Goal: Information Seeking & Learning: Learn about a topic

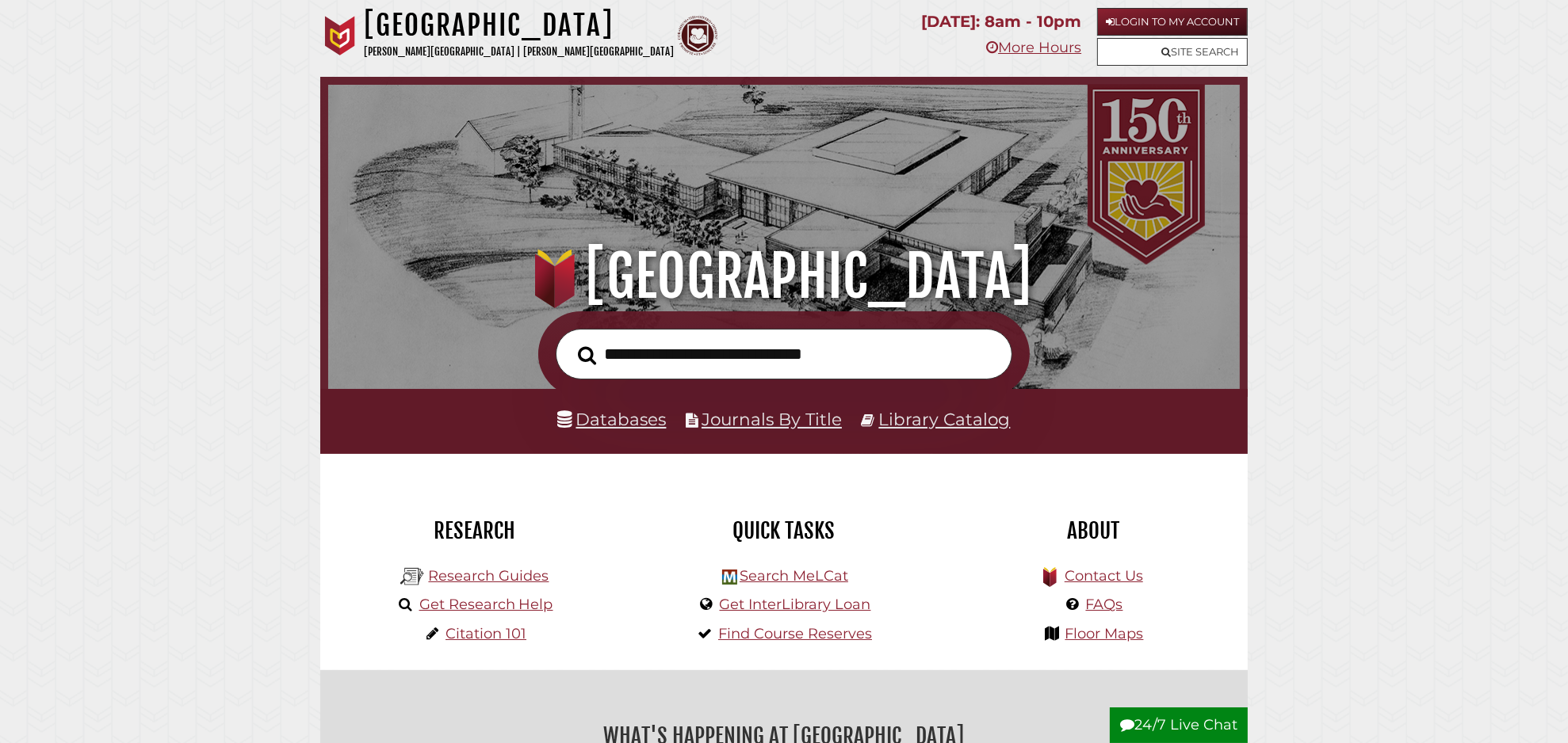
scroll to position [301, 904]
drag, startPoint x: 601, startPoint y: 425, endPoint x: 592, endPoint y: 426, distance: 9.1
click at [600, 425] on link "Databases" at bounding box center [612, 418] width 108 height 21
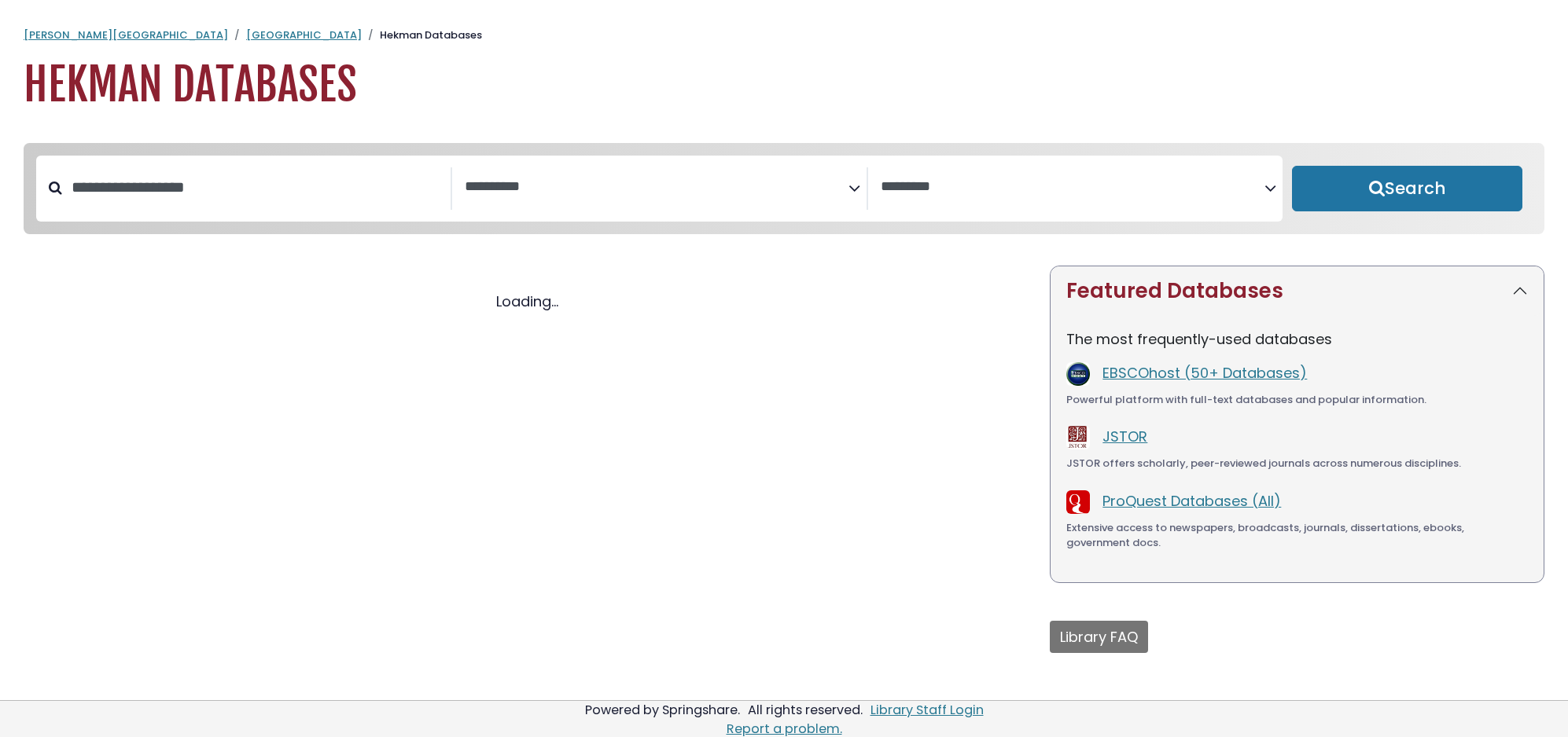
select select "Database Subject Filter"
select select "Database Vendors Filter"
select select "Database Subject Filter"
select select "Database Vendors Filter"
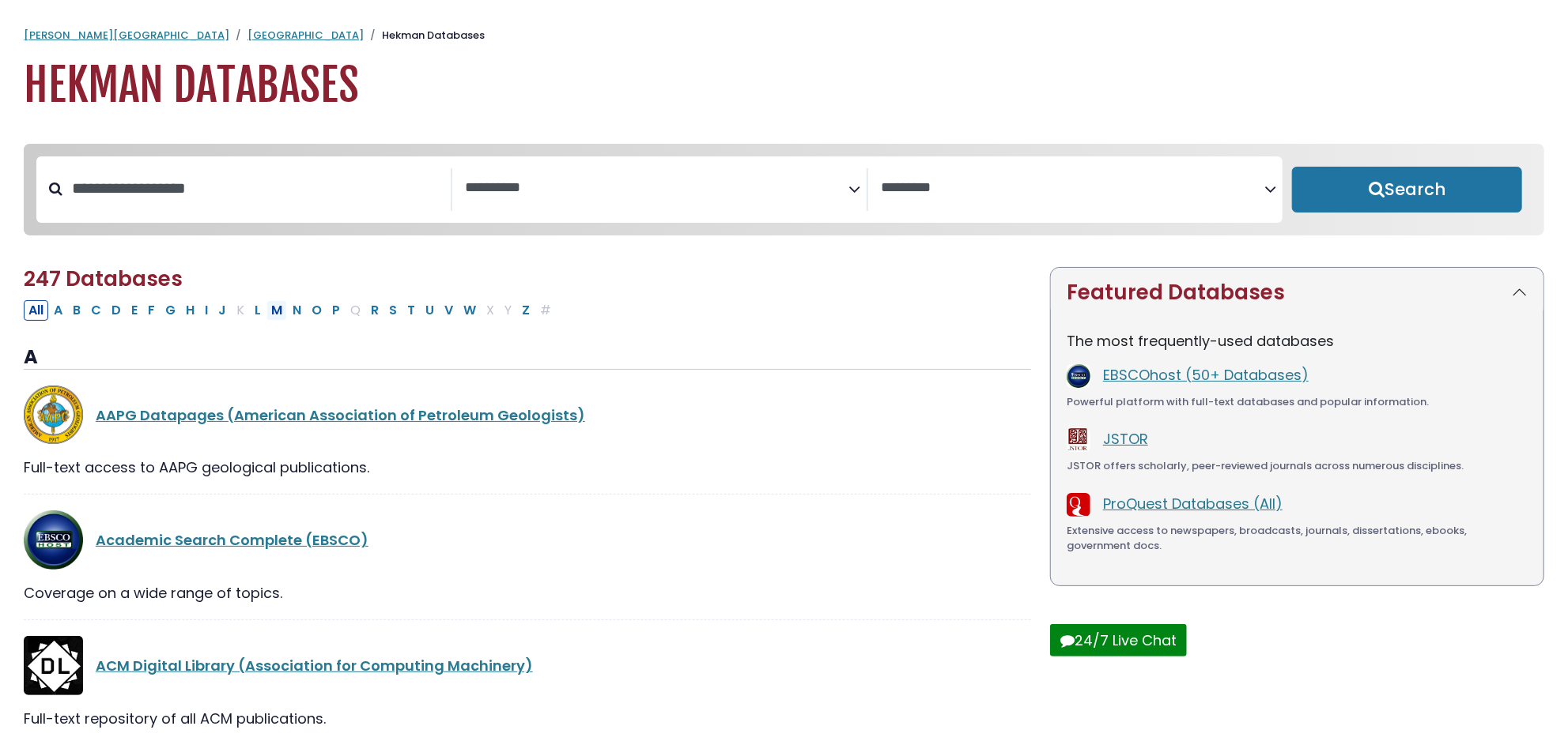
click at [279, 314] on button "M" at bounding box center [276, 310] width 21 height 21
select select "Database Subject Filter"
select select "Database Vendors Filter"
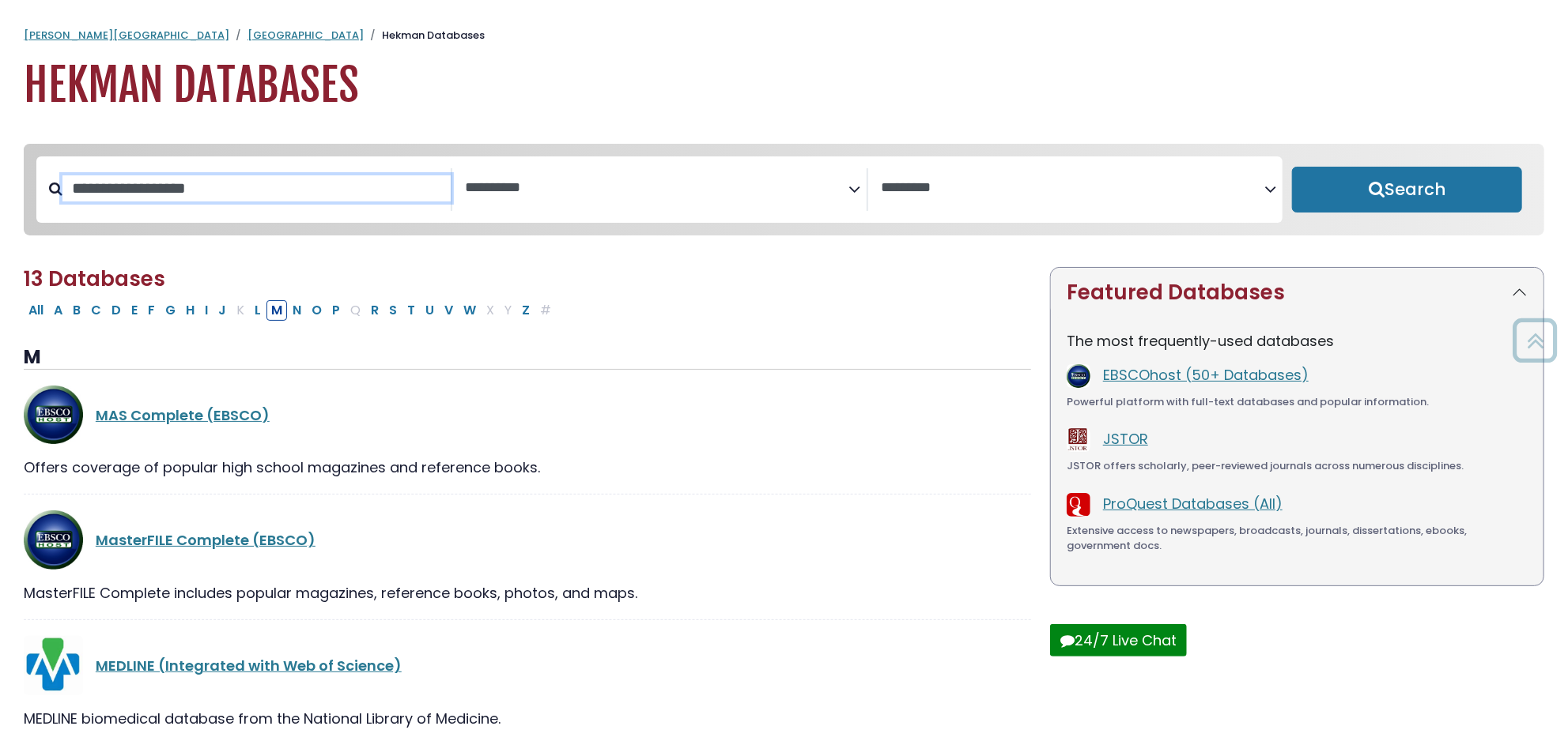
click at [133, 198] on input "Search database by title or keyword" at bounding box center [256, 188] width 388 height 26
type input "***"
click at [1292, 167] on button "Search" at bounding box center [1407, 189] width 230 height 46
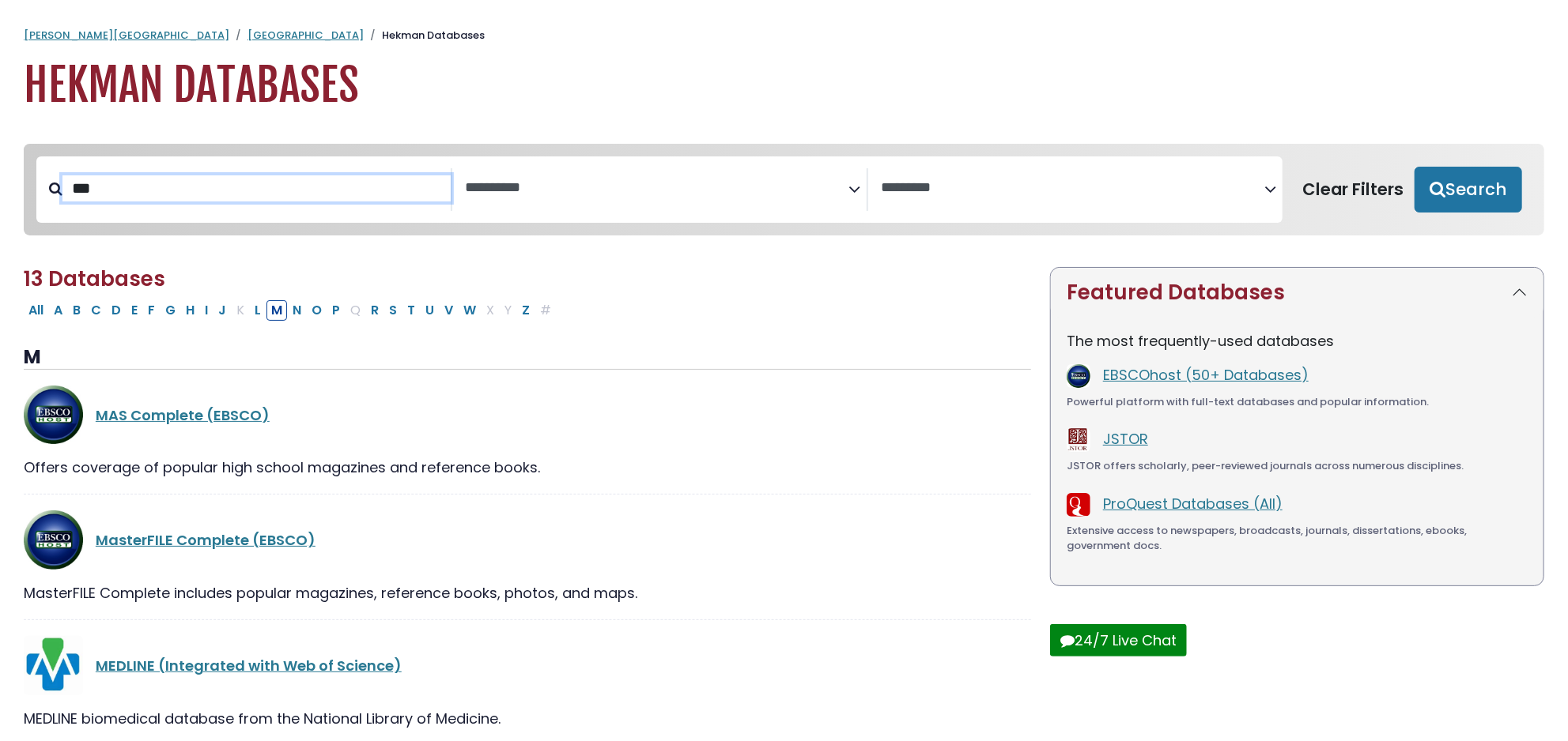
select select "Database Subject Filter"
select select "Database Vendors Filter"
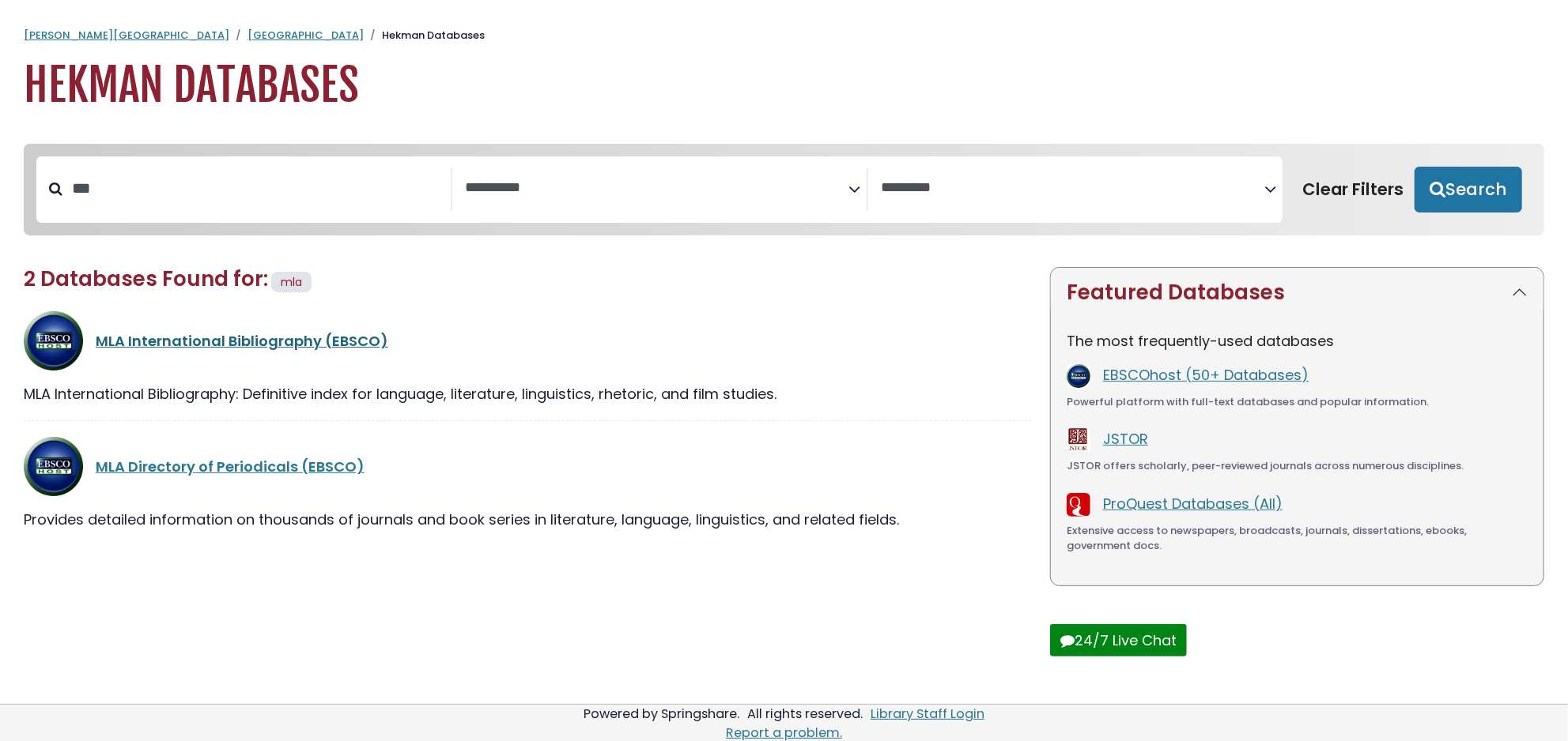
click at [260, 348] on link "MLA International Bibliography (EBSCO)" at bounding box center [242, 341] width 293 height 20
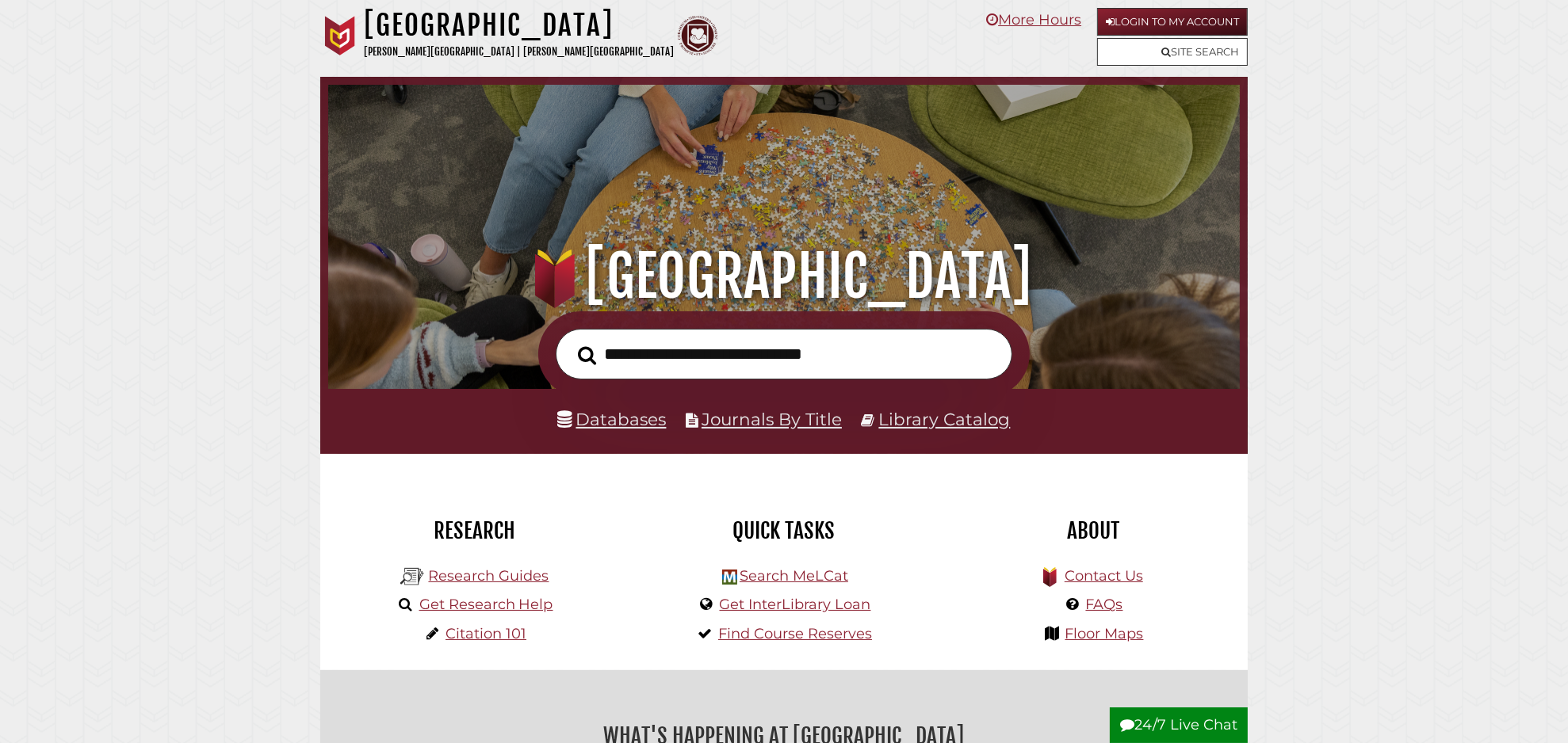
scroll to position [301, 904]
click at [653, 349] on input "text" at bounding box center [784, 354] width 457 height 51
type input "*"
type input "**********"
click at [570, 341] on button "Search" at bounding box center [587, 355] width 34 height 29
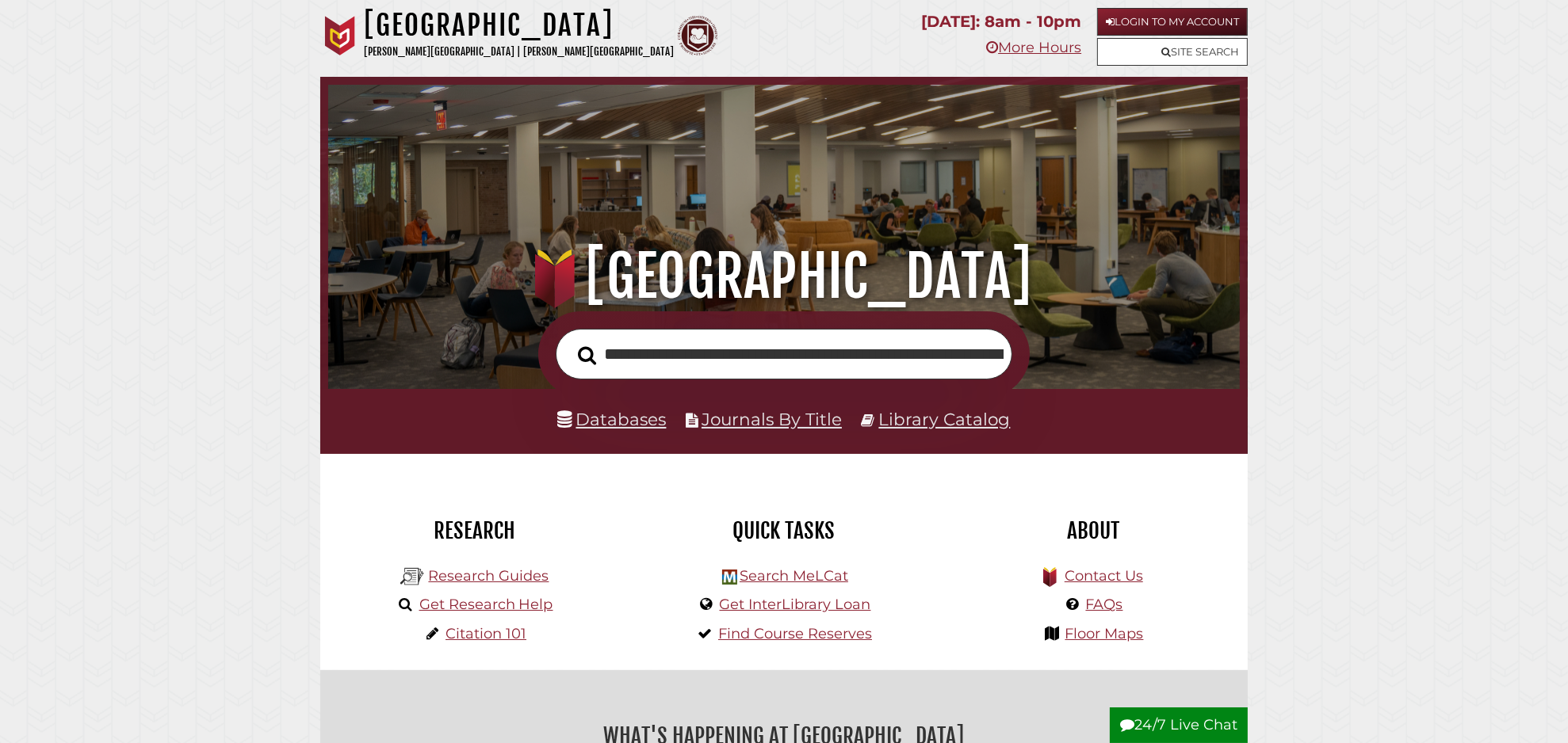
scroll to position [0, 185]
type input "**********"
click at [570, 341] on button "Search" at bounding box center [587, 354] width 34 height 29
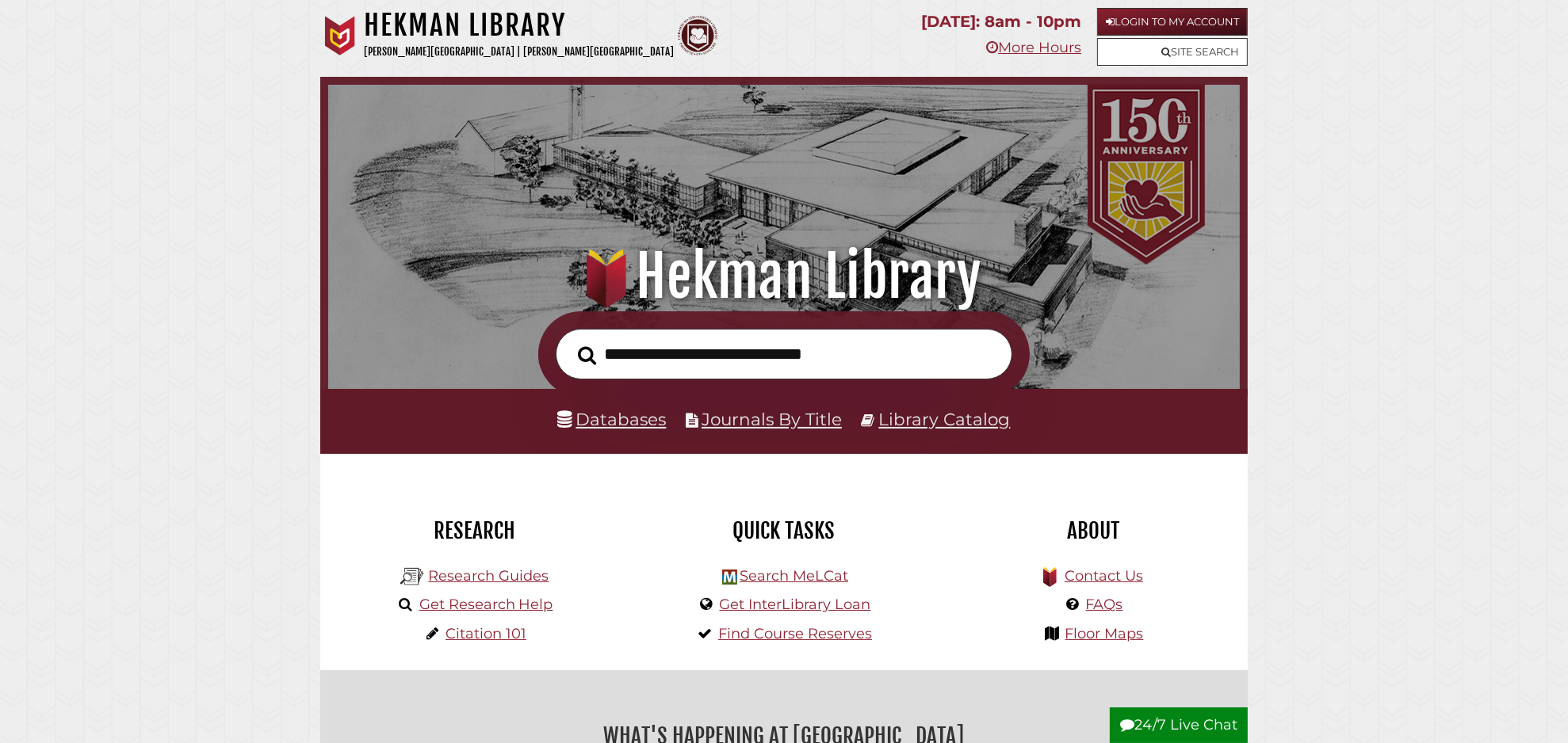
scroll to position [301, 904]
click at [620, 425] on link "Databases" at bounding box center [612, 418] width 108 height 21
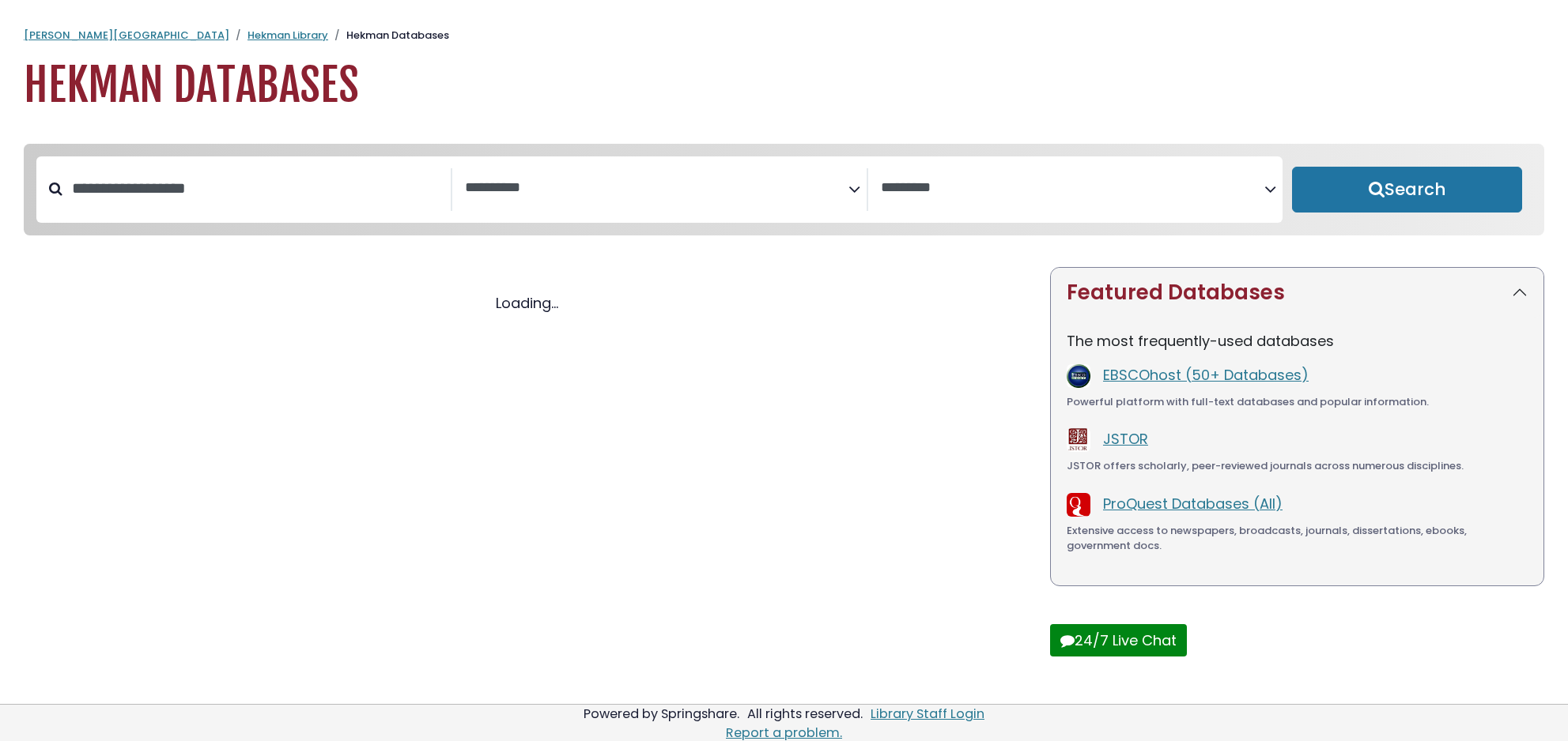
select select "Database Subject Filter"
select select "Database Vendors Filter"
select select "Database Subject Filter"
select select "Database Vendors Filter"
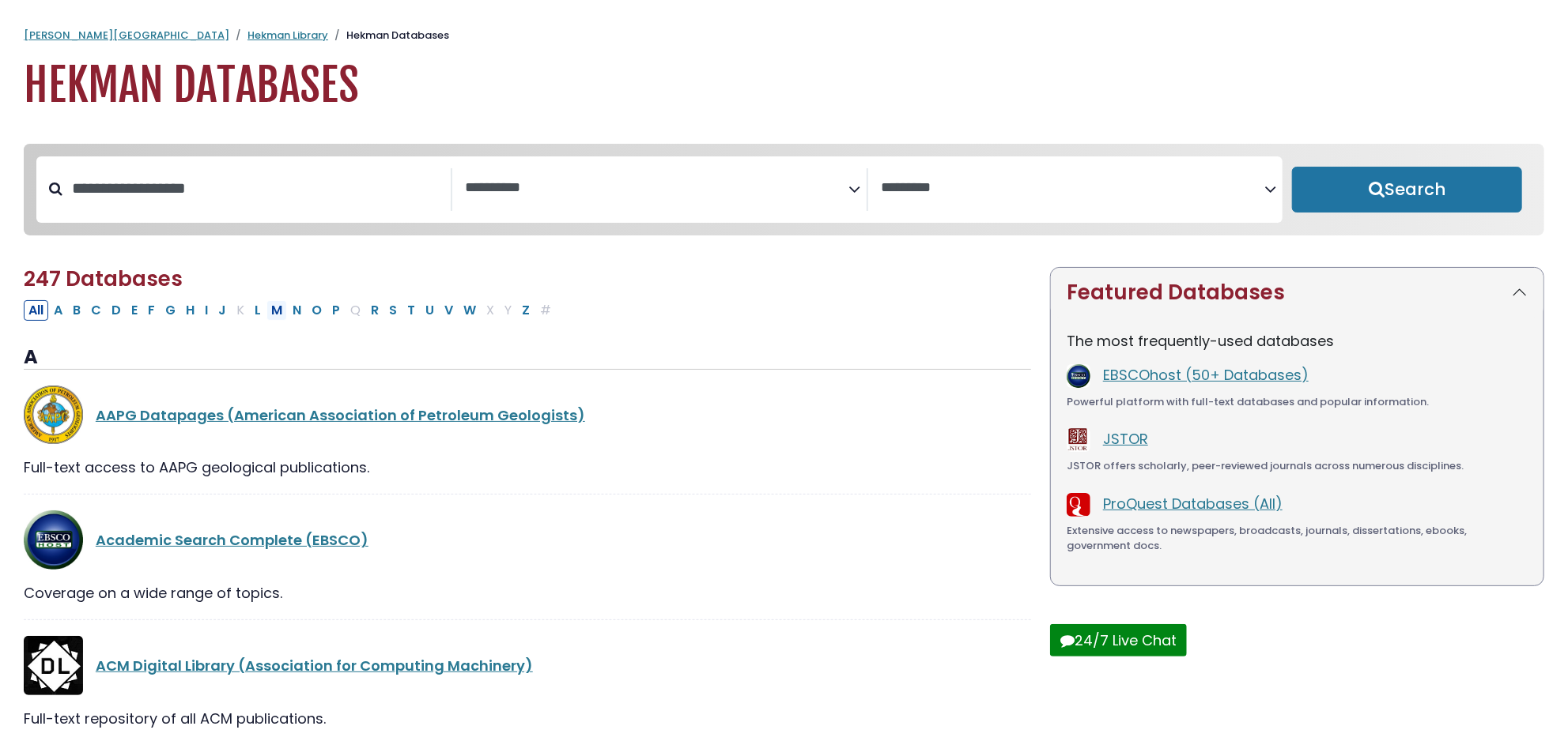
click at [282, 315] on button "M" at bounding box center [276, 310] width 21 height 21
select select "Database Subject Filter"
select select "Database Vendors Filter"
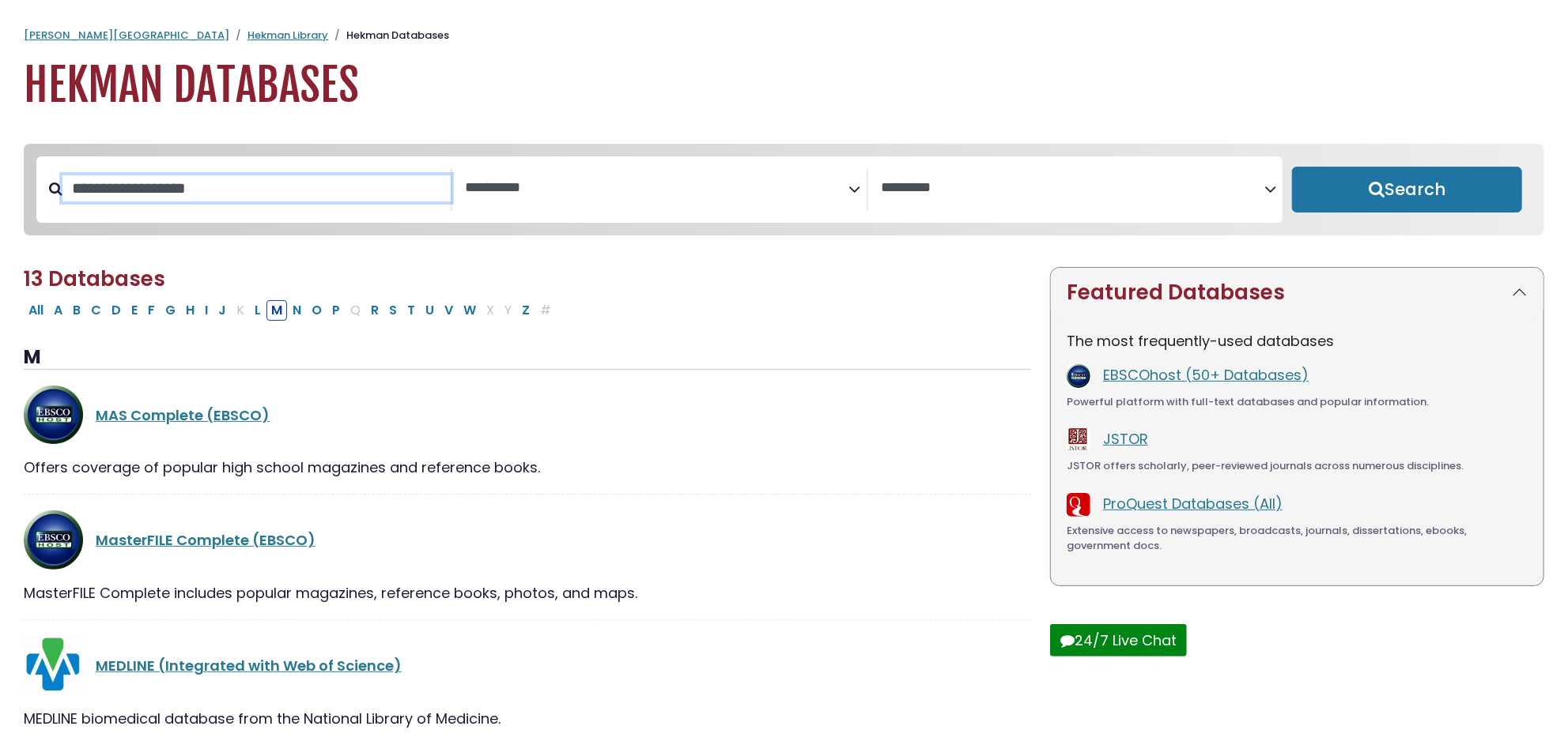
click at [135, 179] on input "Search database by title or keyword" at bounding box center [256, 188] width 388 height 26
type input "***"
click at [1292, 167] on button "Search" at bounding box center [1407, 189] width 230 height 46
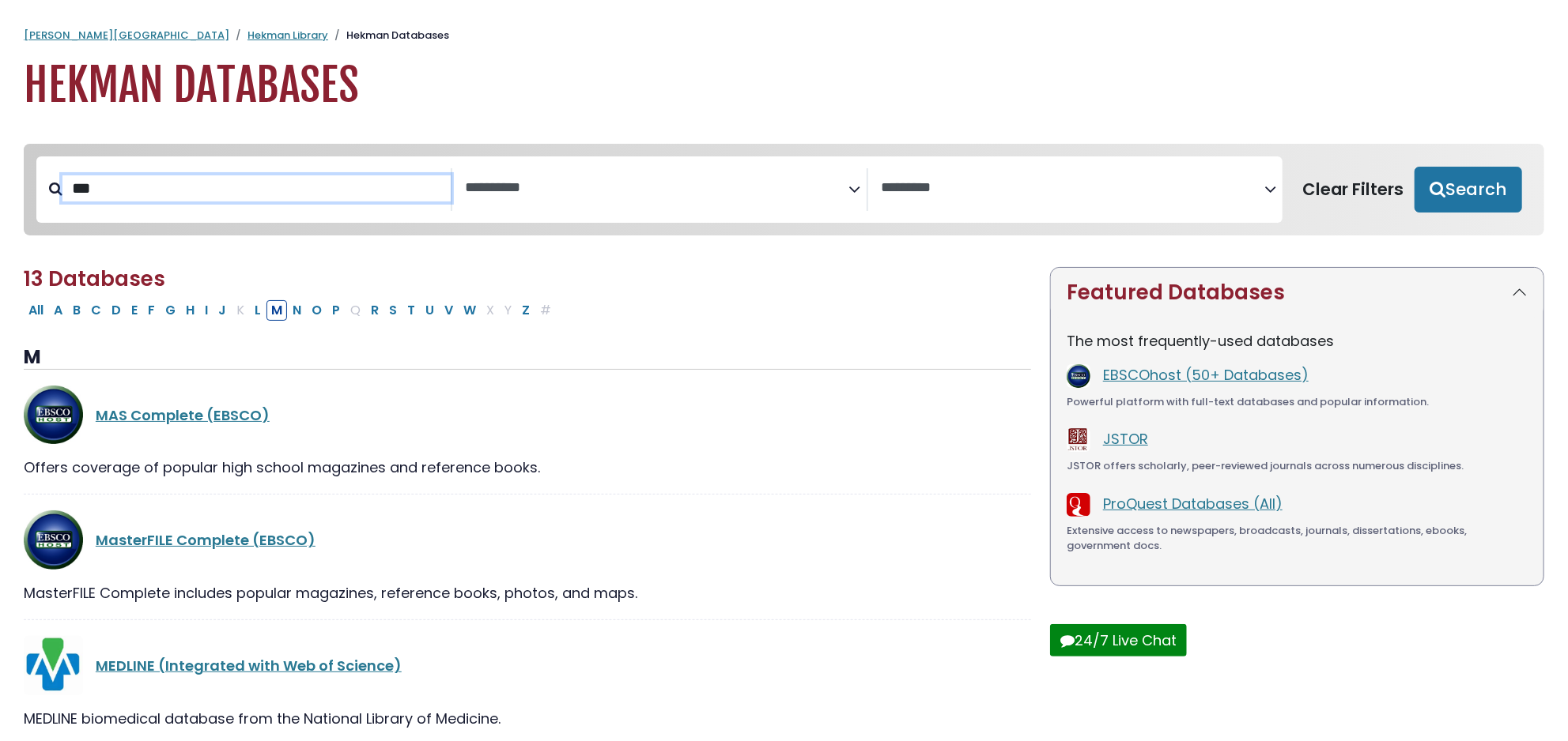
select select "Database Subject Filter"
select select "Database Vendors Filter"
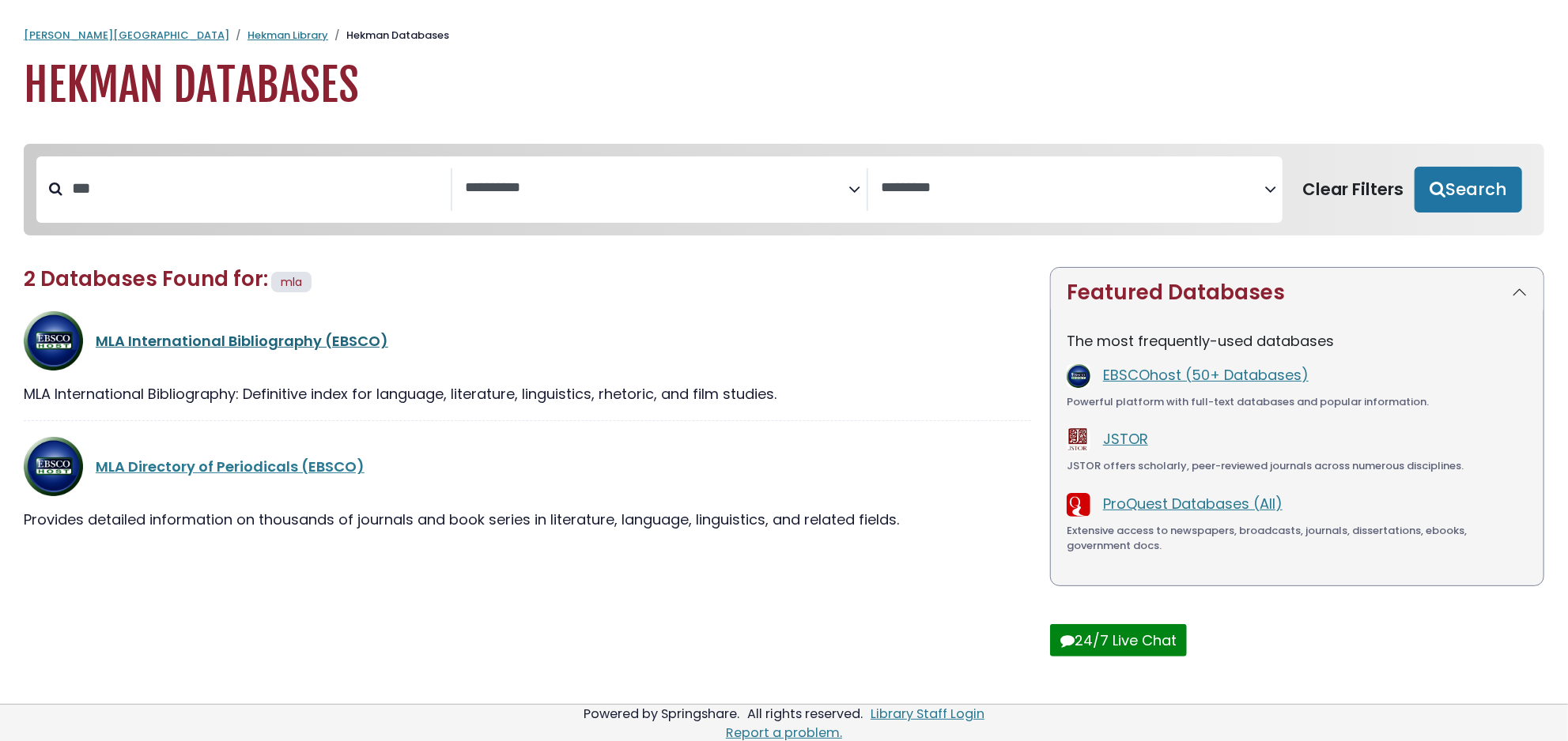
click at [189, 344] on link "MLA International Bibliography (EBSCO)" at bounding box center [242, 341] width 293 height 20
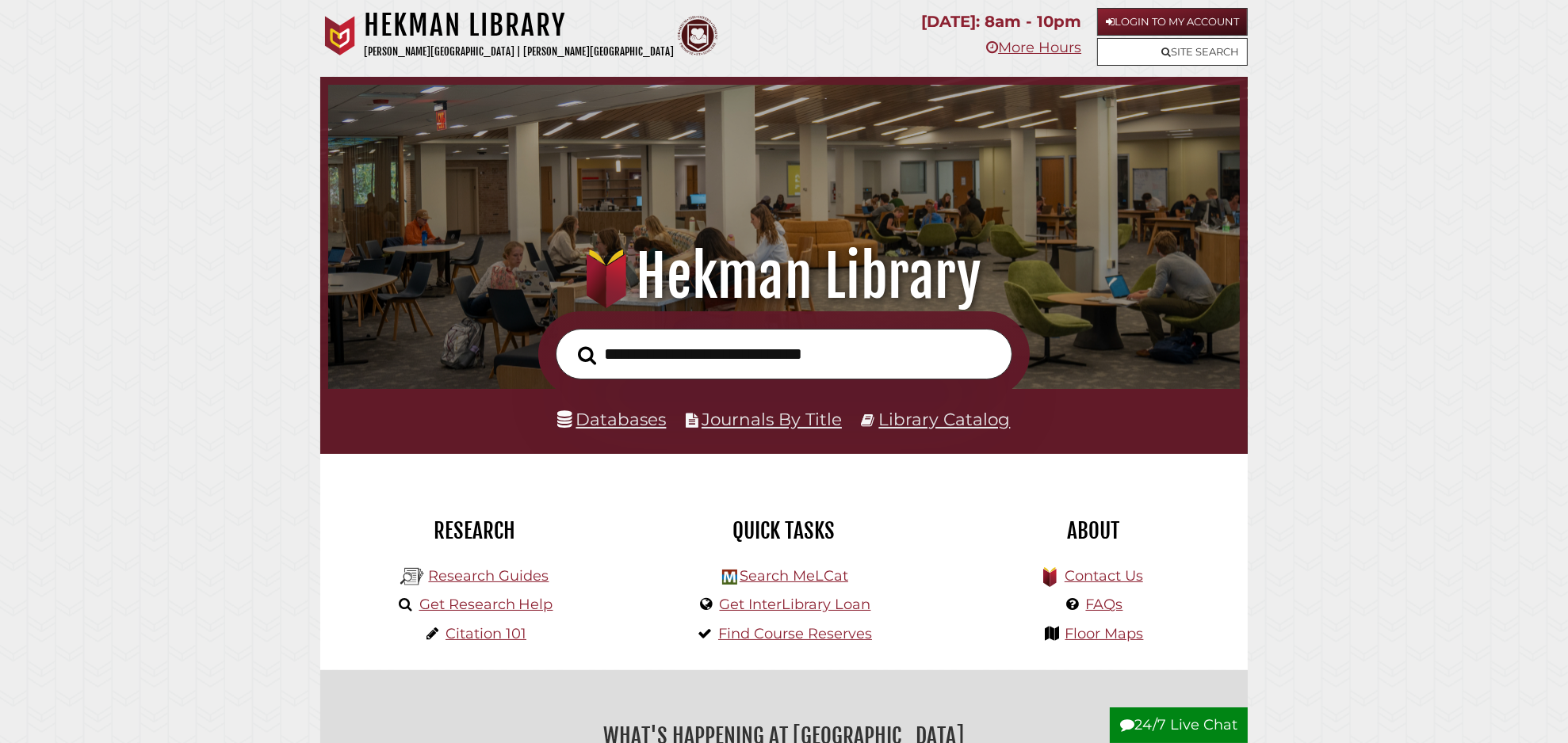
scroll to position [301, 904]
click at [604, 428] on link "Databases" at bounding box center [612, 418] width 108 height 21
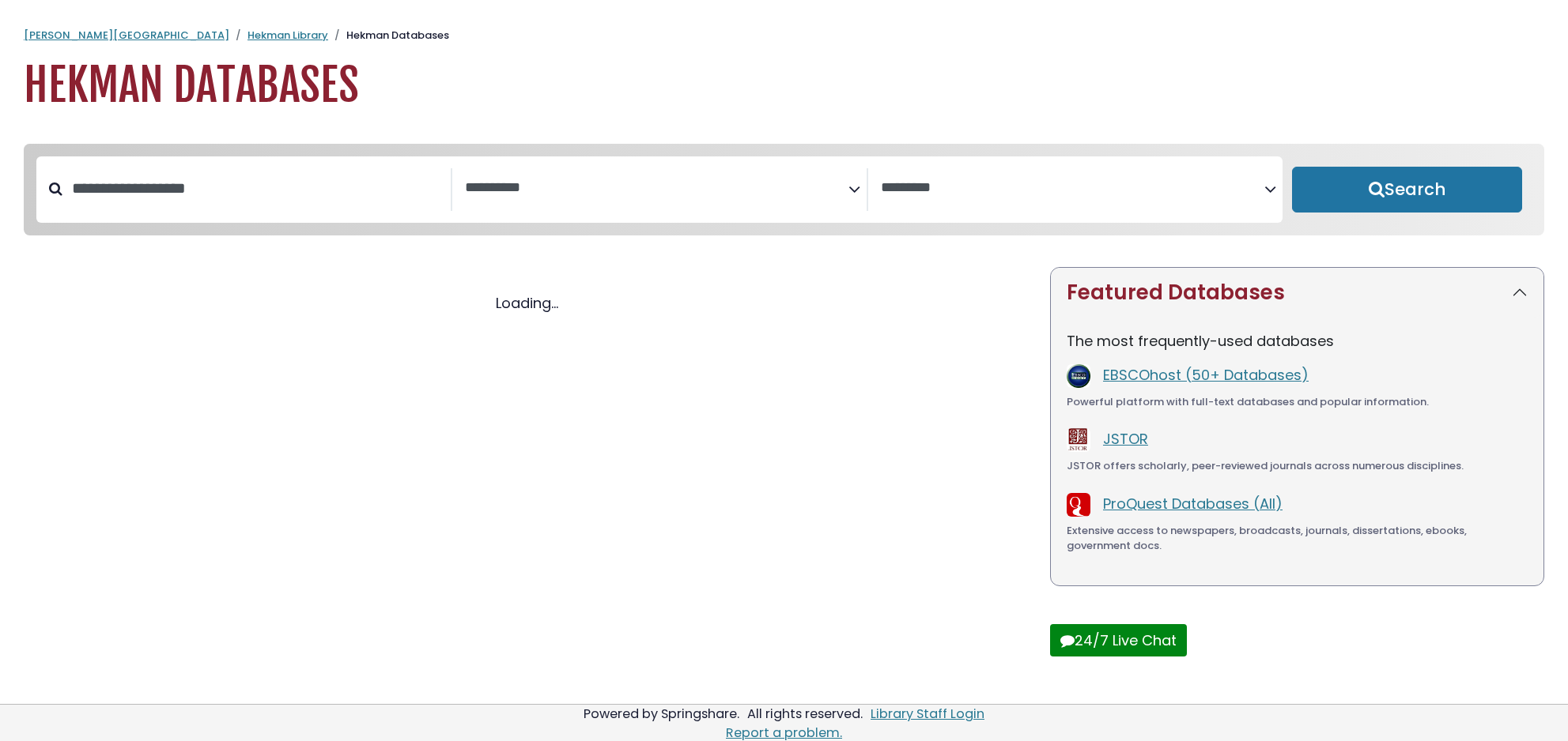
select select "Database Subject Filter"
select select "Database Vendors Filter"
select select "Database Subject Filter"
select select "Database Vendors Filter"
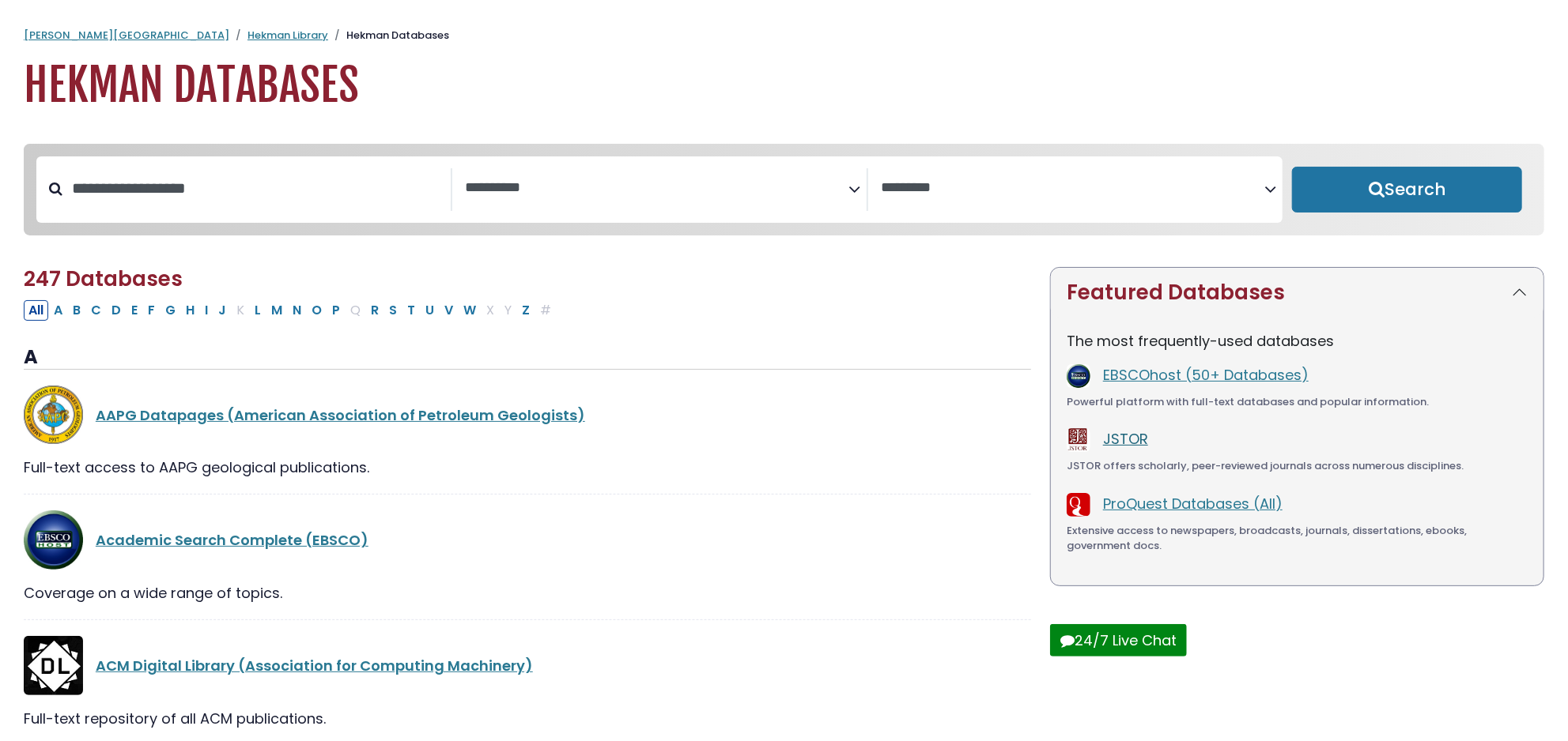
click at [1124, 434] on link "JSTOR" at bounding box center [1125, 439] width 45 height 20
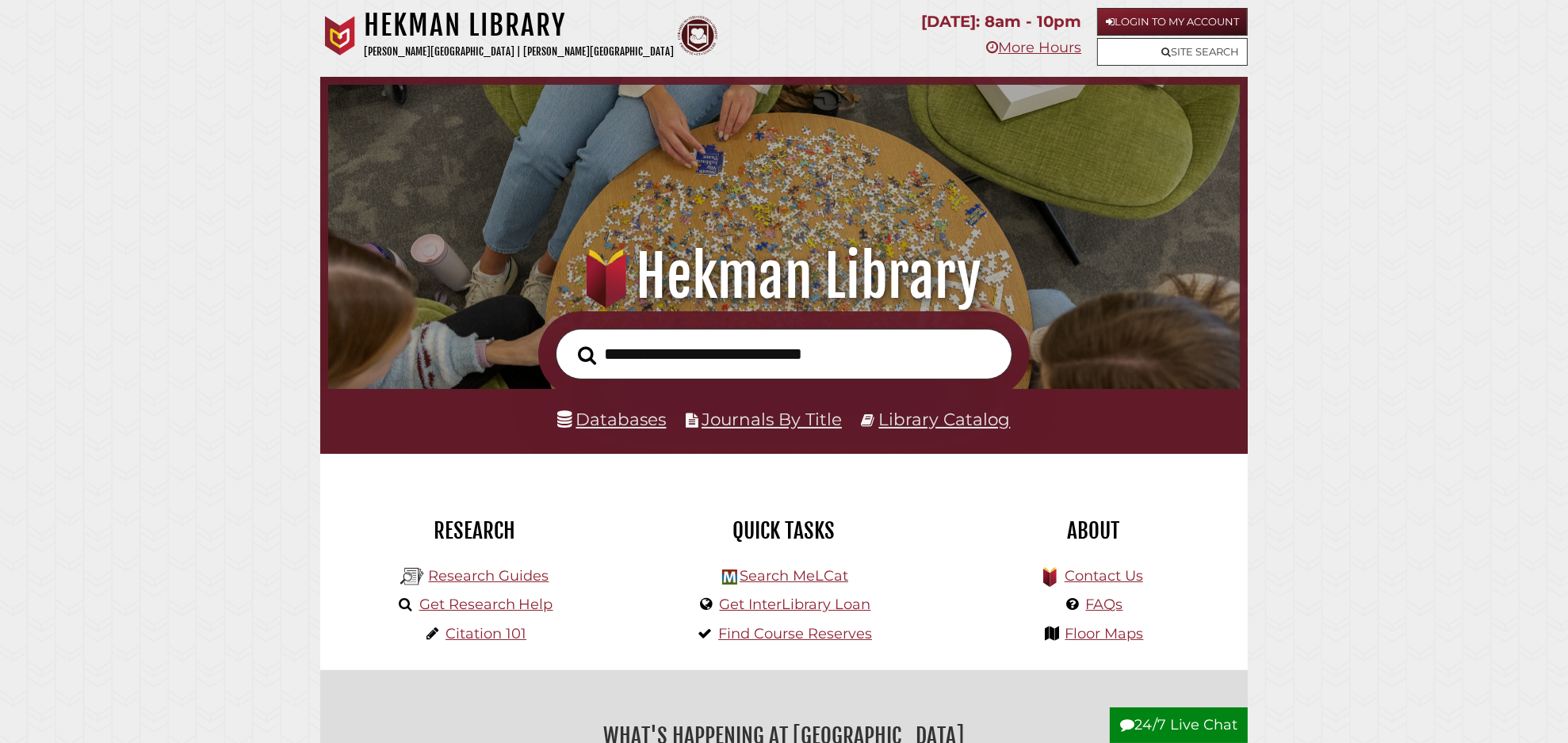
scroll to position [301, 904]
click at [626, 420] on link "Databases" at bounding box center [612, 418] width 108 height 21
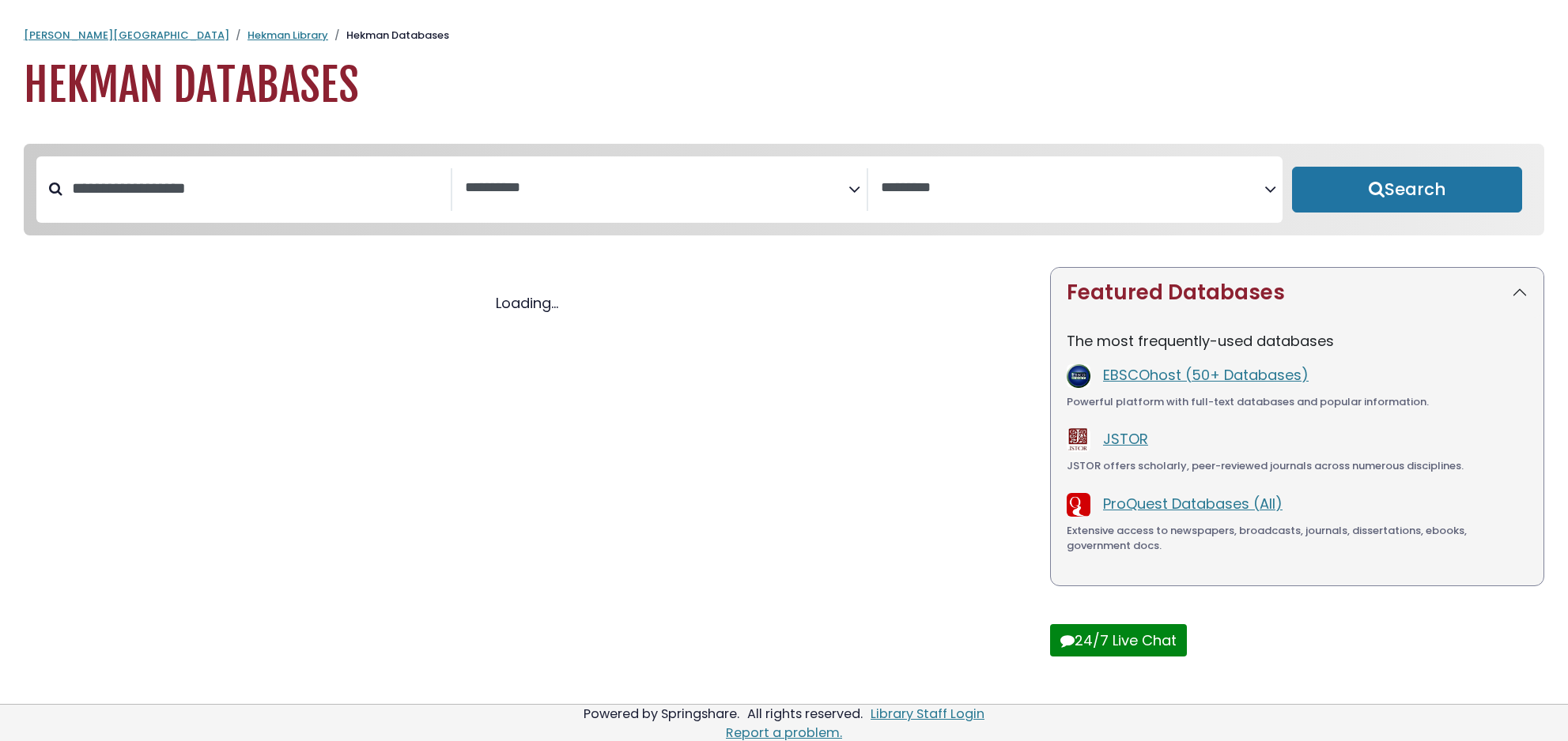
select select "Database Subject Filter"
select select "Database Vendors Filter"
select select "Database Subject Filter"
select select "Database Vendors Filter"
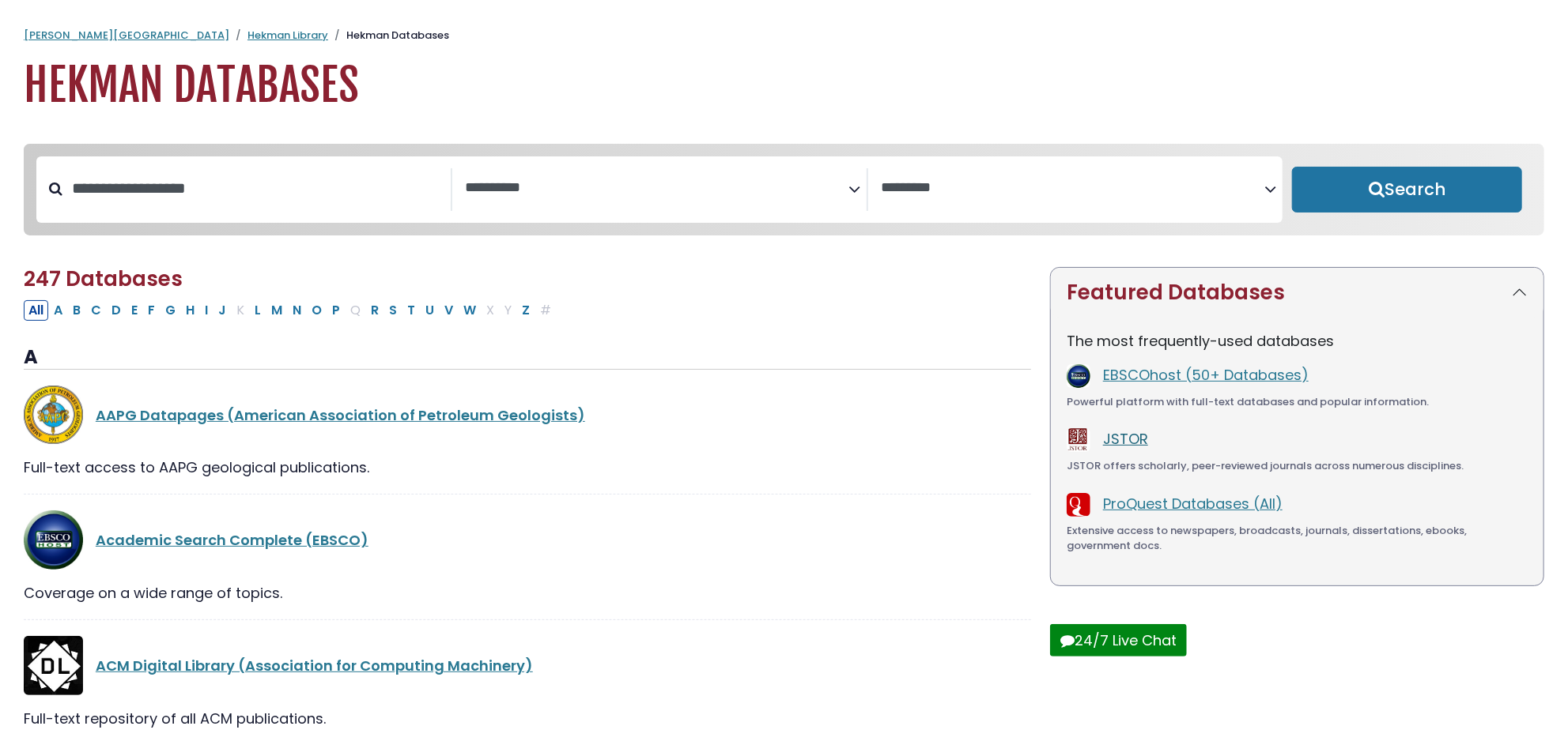
click at [1116, 444] on link "JSTOR" at bounding box center [1125, 439] width 45 height 20
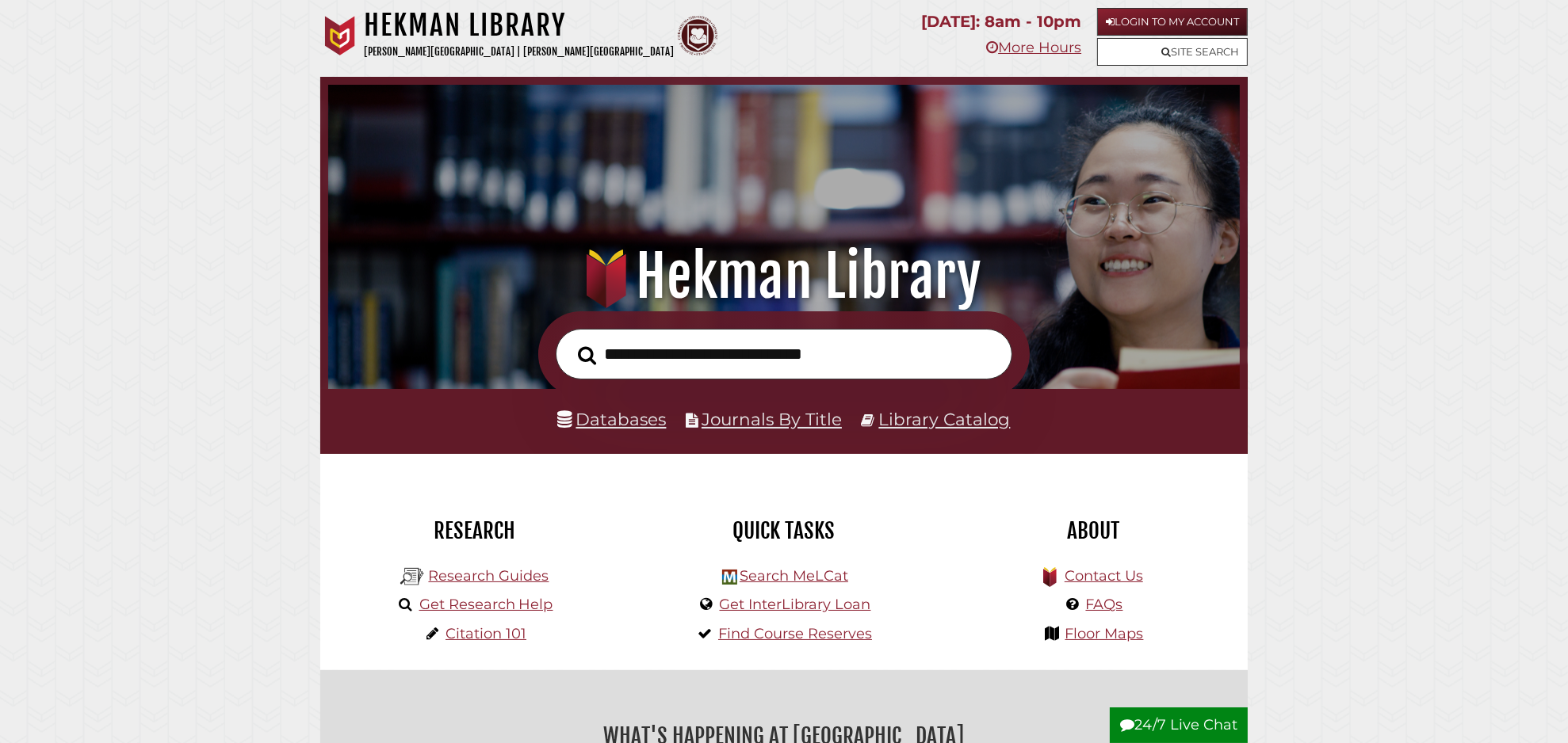
scroll to position [301, 904]
click at [637, 425] on link "Databases" at bounding box center [612, 418] width 108 height 21
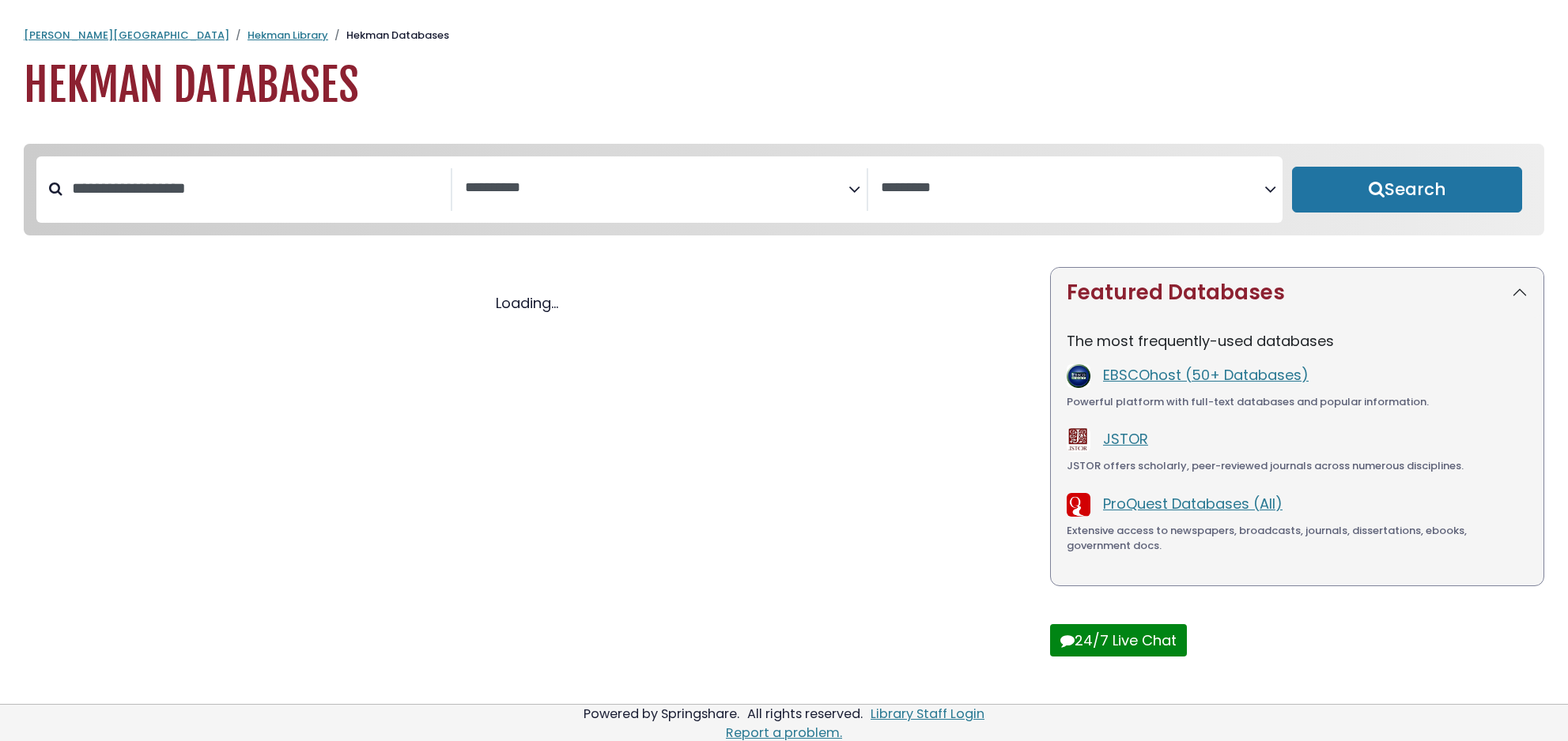
select select "Database Subject Filter"
select select "Database Vendors Filter"
select select "Database Subject Filter"
select select "Database Vendors Filter"
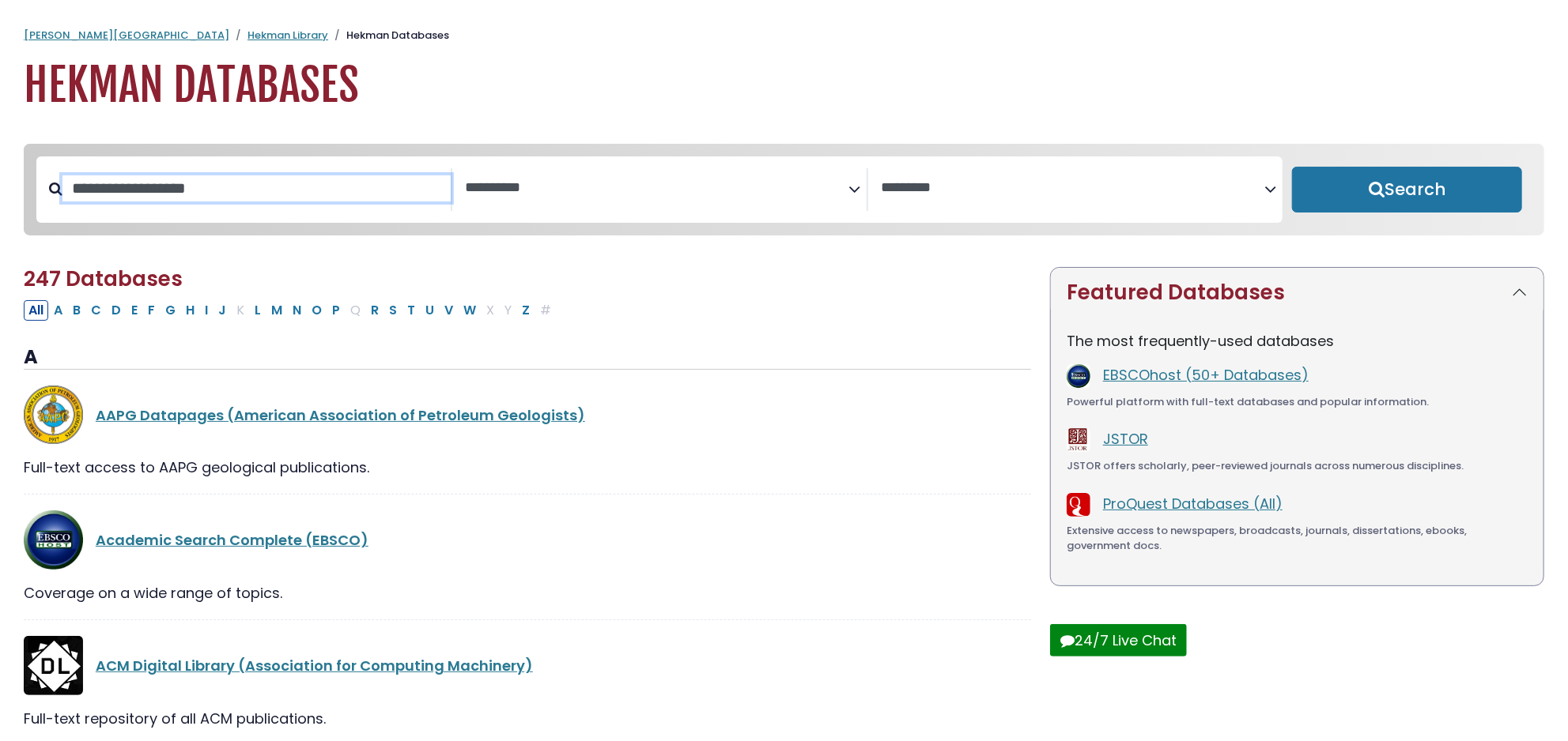
drag, startPoint x: 196, startPoint y: 193, endPoint x: 205, endPoint y: 185, distance: 12.0
click at [198, 192] on input "Search database by title or keyword" at bounding box center [256, 188] width 388 height 26
type input "***"
click at [1292, 167] on button "Search" at bounding box center [1407, 189] width 230 height 46
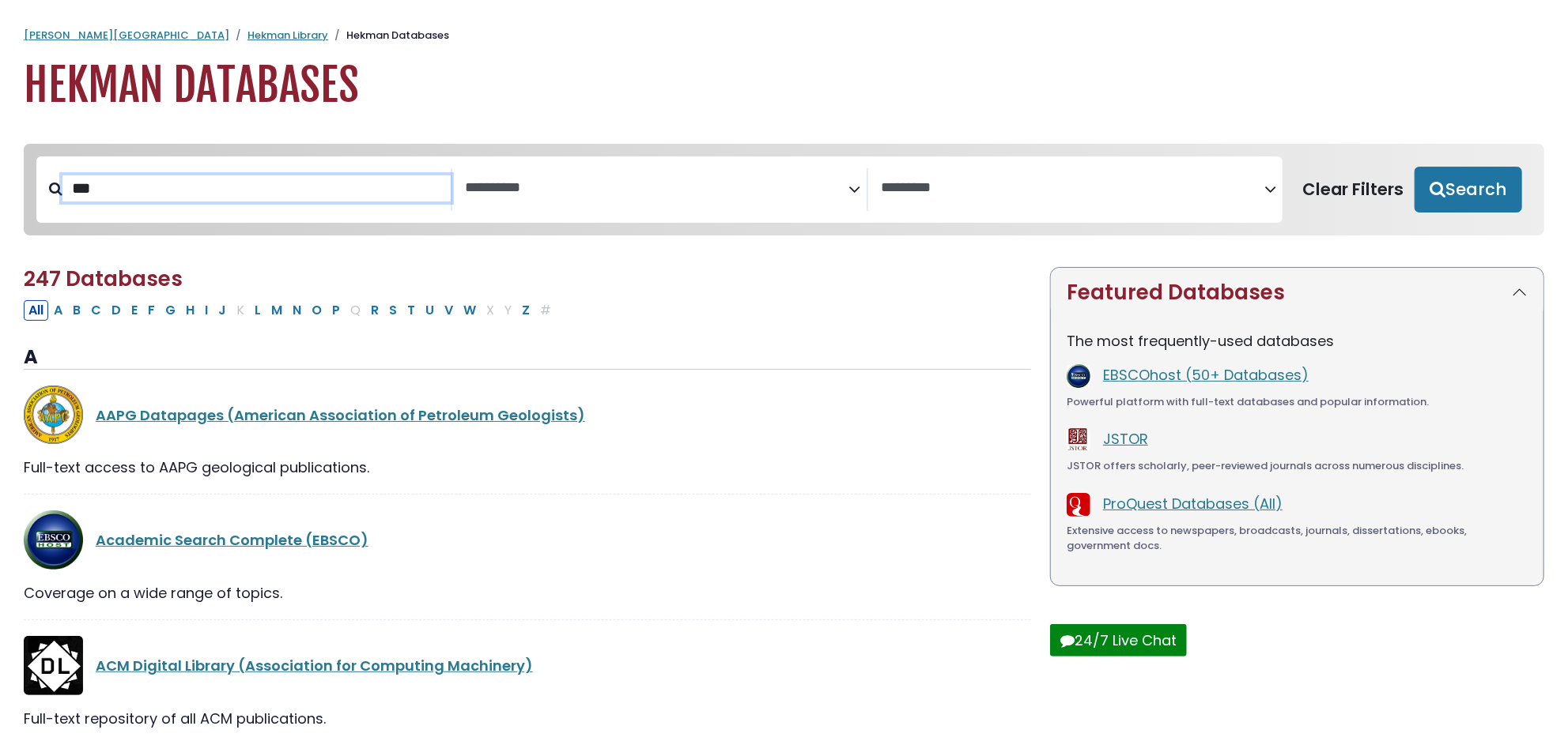
select select "Database Subject Filter"
select select "Database Vendors Filter"
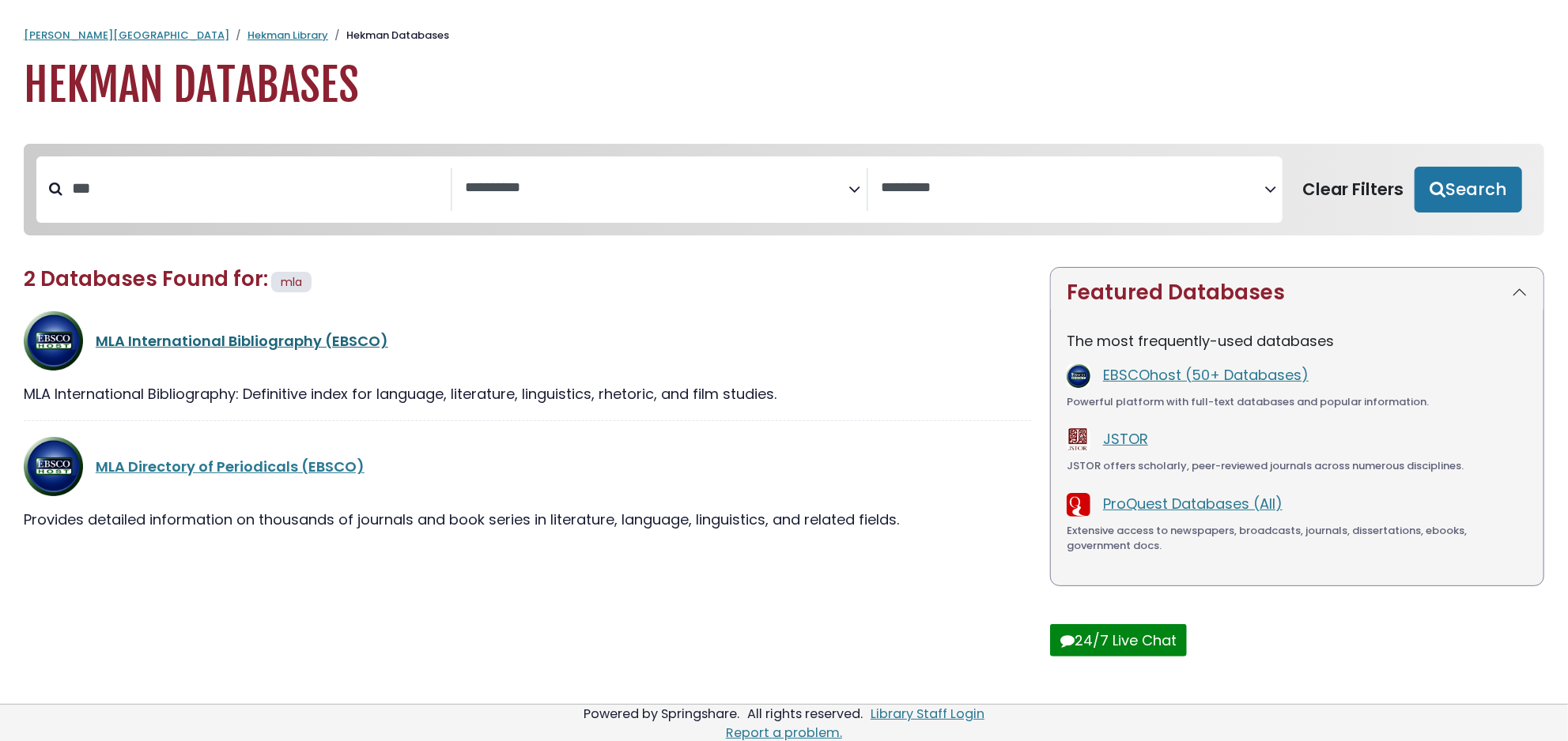
click at [253, 340] on link "MLA International Bibliography (EBSCO)" at bounding box center [242, 341] width 293 height 20
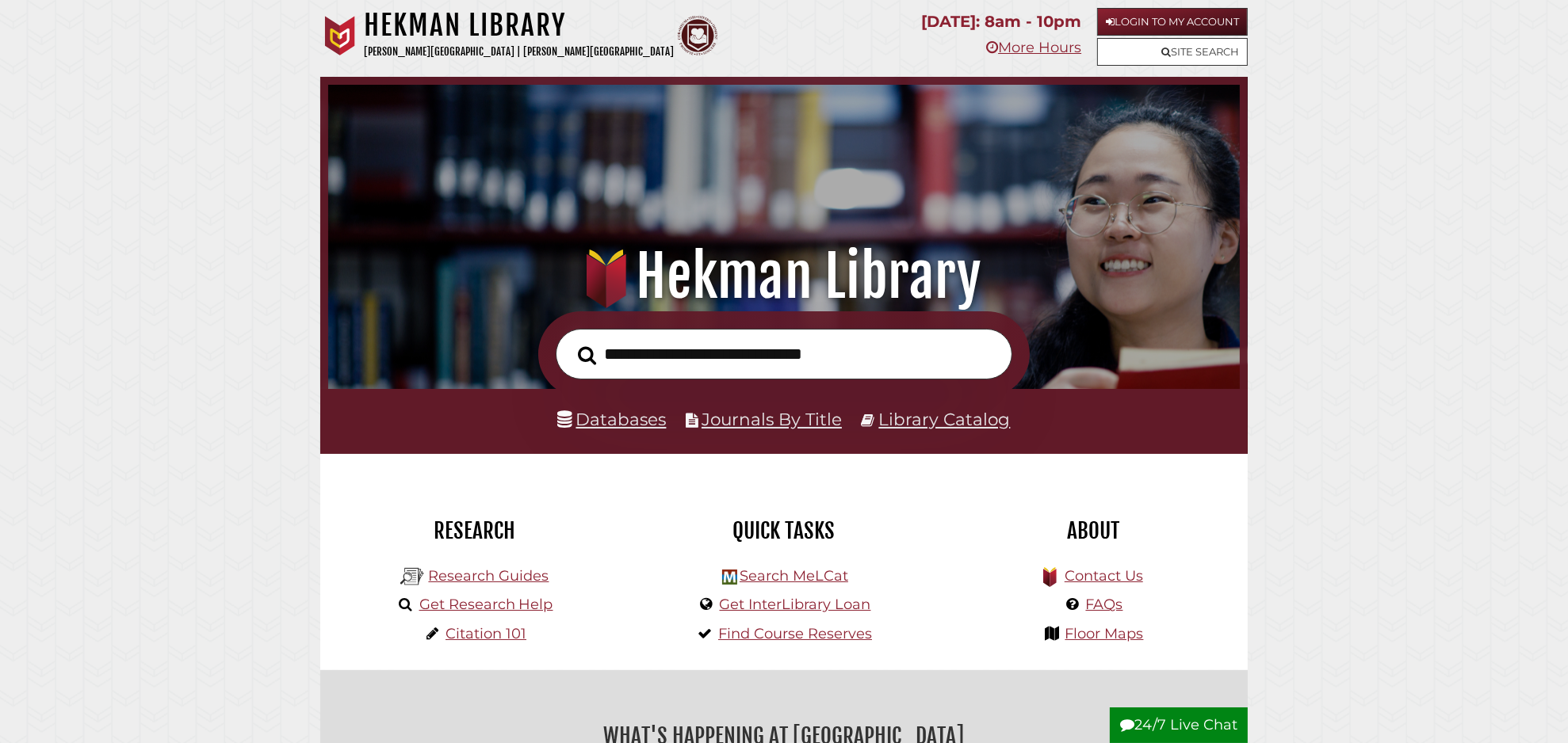
scroll to position [88, 0]
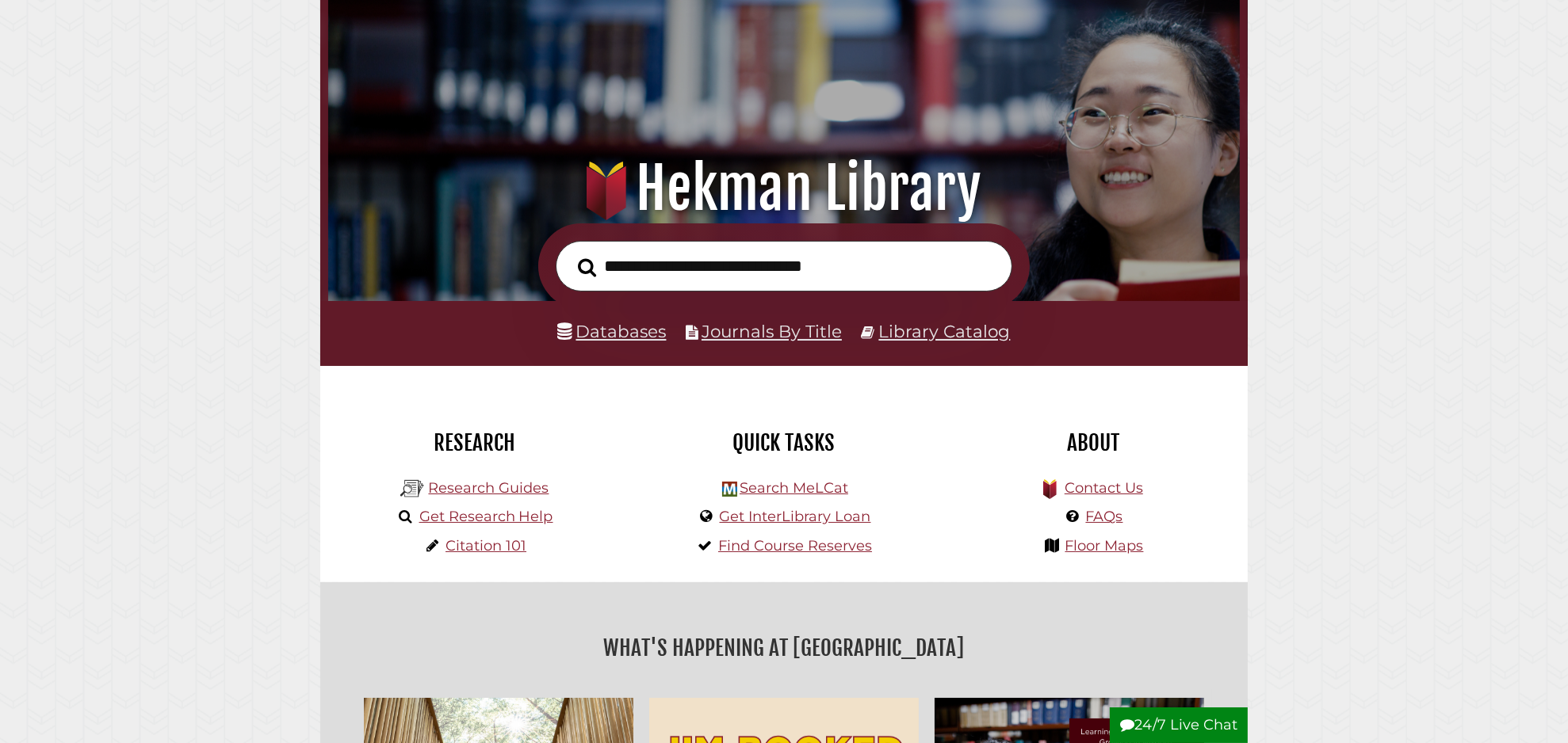
click at [661, 274] on input "text" at bounding box center [784, 267] width 457 height 51
type input "**********"
click at [570, 254] on button "Search" at bounding box center [587, 268] width 34 height 29
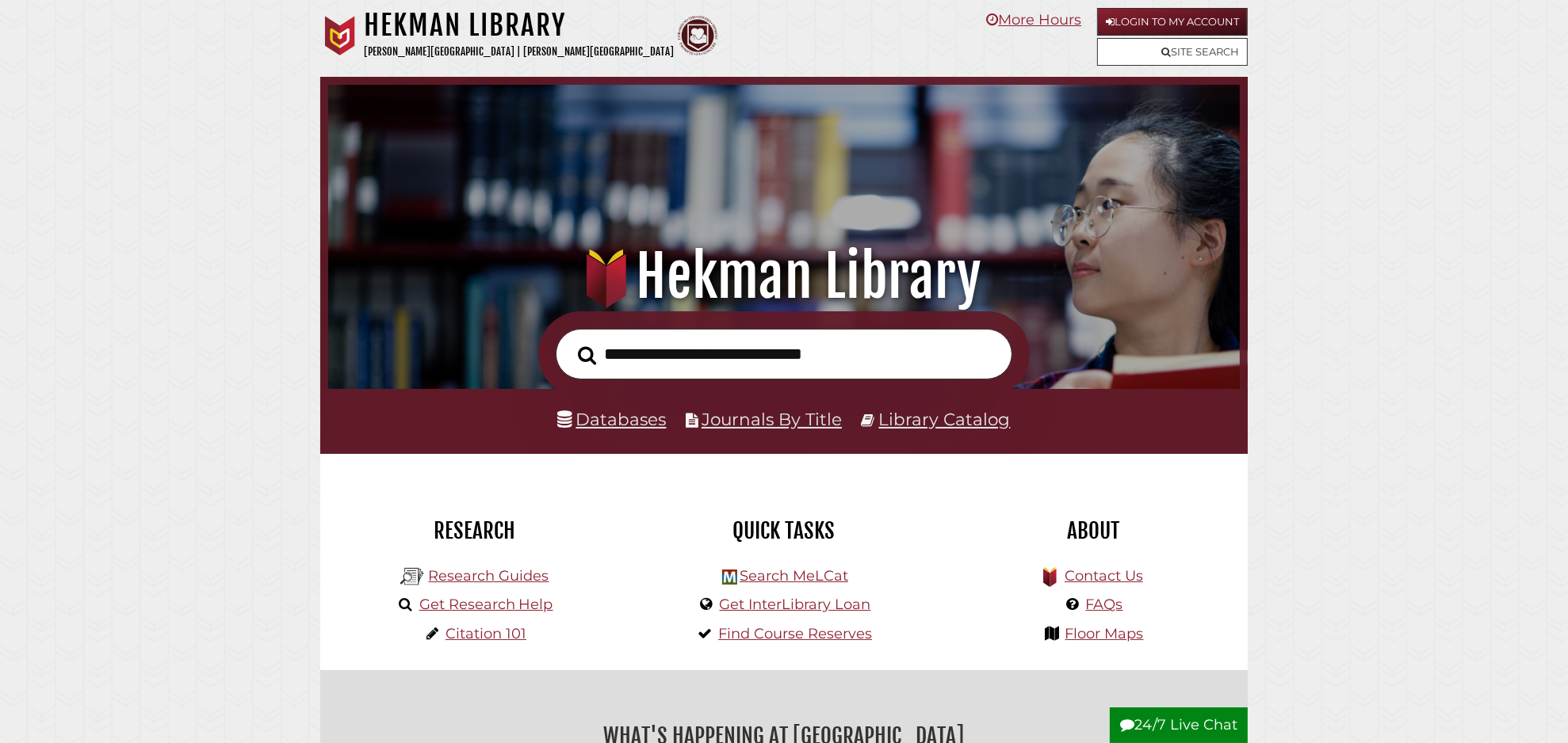
scroll to position [301, 904]
type input "**********"
click at [570, 341] on button "Search" at bounding box center [587, 355] width 34 height 29
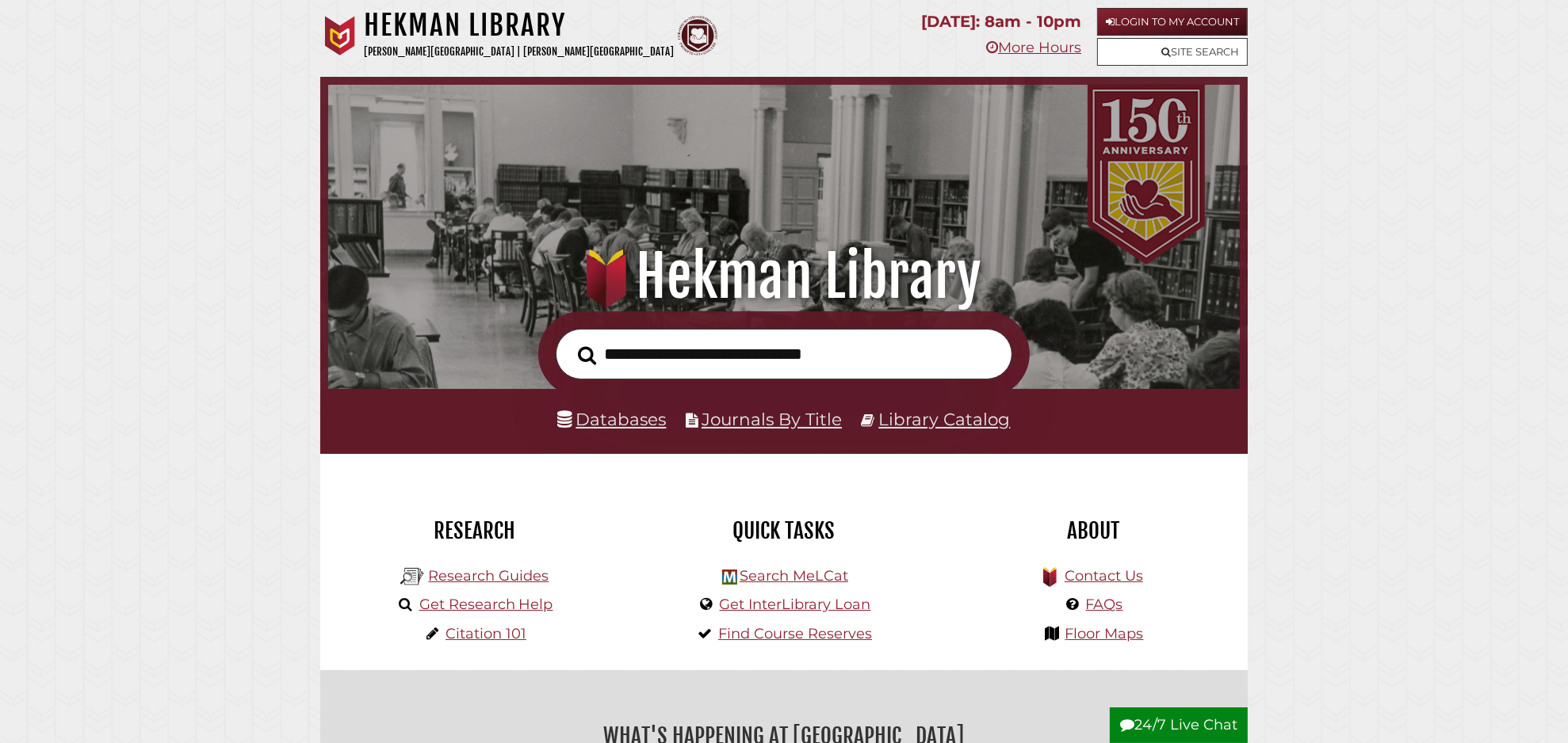
scroll to position [301, 904]
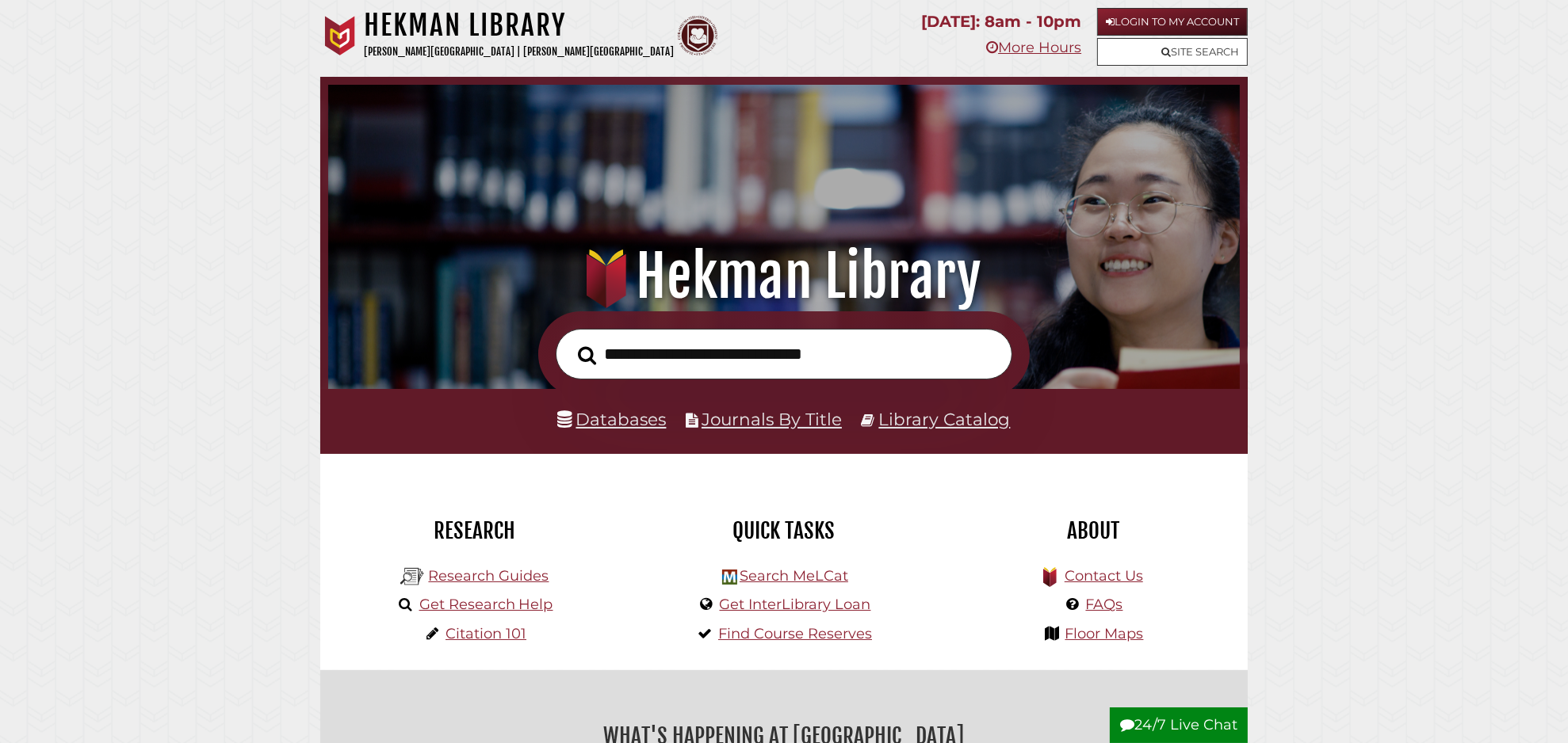
scroll to position [301, 904]
